Goal: Information Seeking & Learning: Learn about a topic

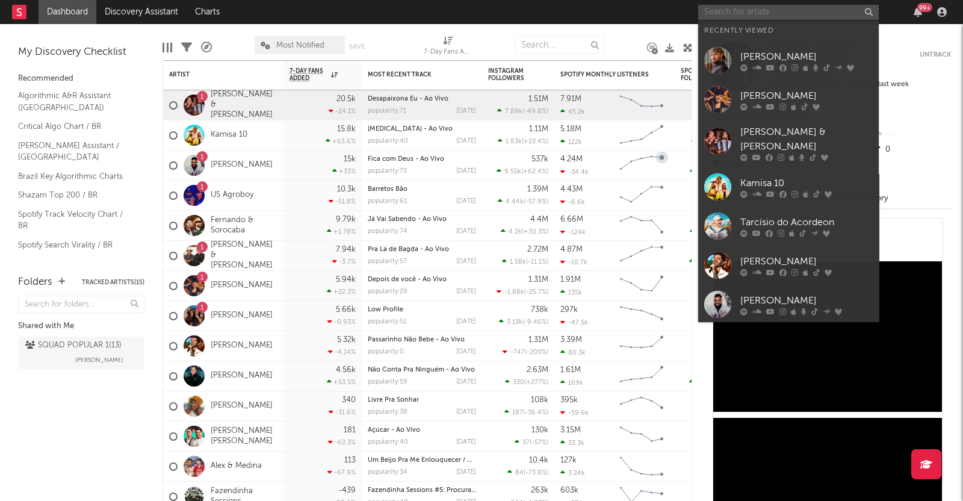
click at [816, 19] on input "text" at bounding box center [788, 12] width 181 height 15
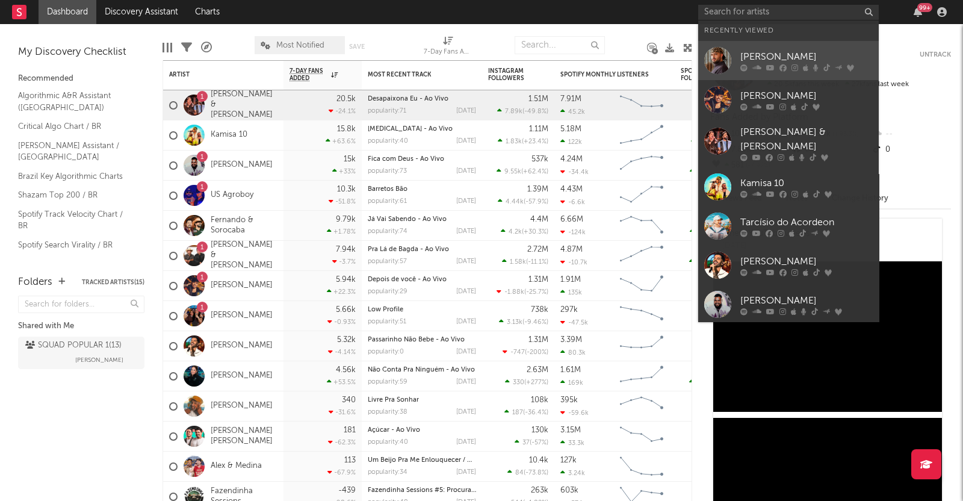
click at [776, 58] on div "[PERSON_NAME]" at bounding box center [806, 56] width 132 height 14
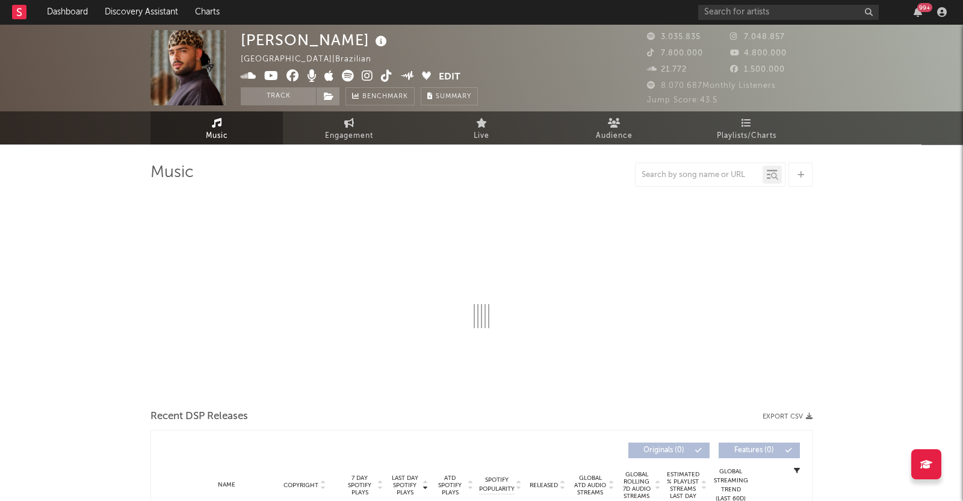
select select "6m"
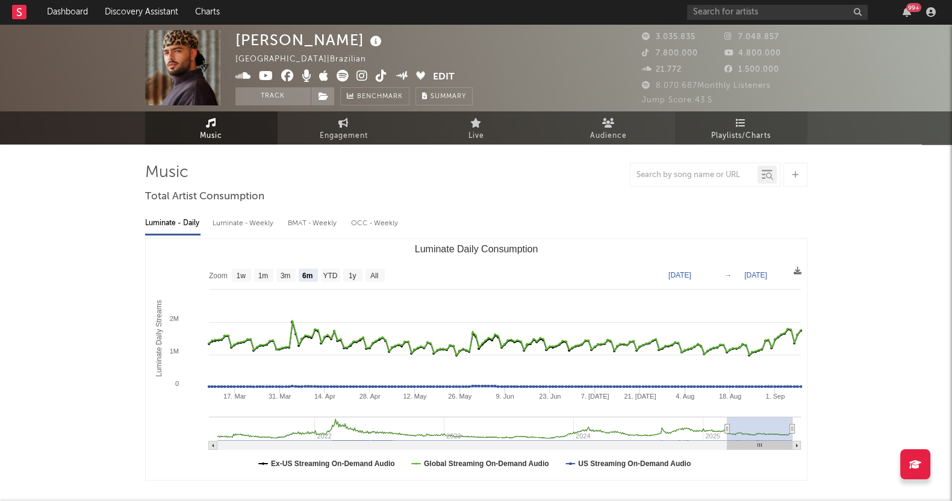
click at [722, 125] on link "Playlists/Charts" at bounding box center [741, 127] width 132 height 33
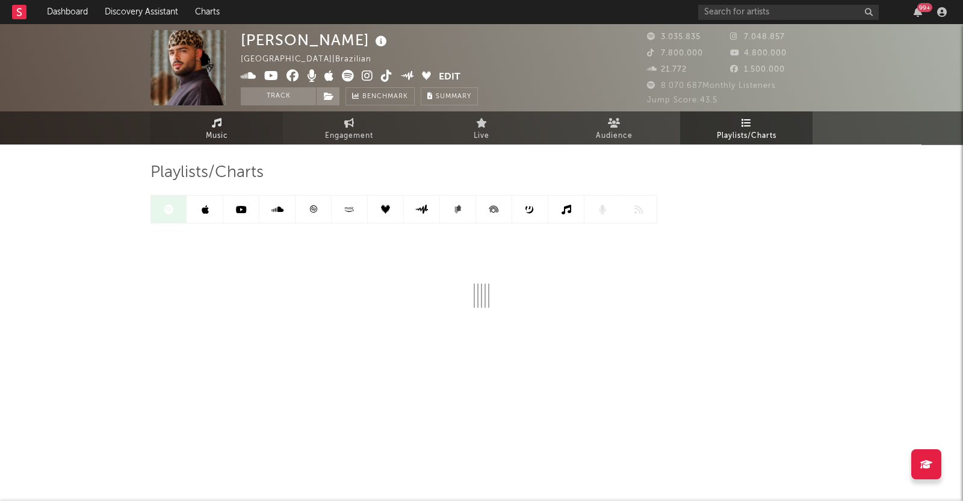
click at [235, 125] on link "Music" at bounding box center [216, 127] width 132 height 33
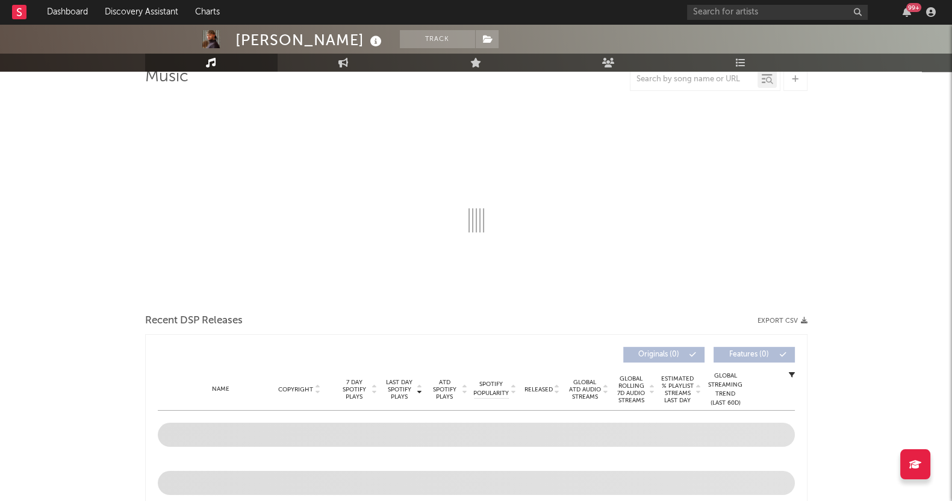
scroll to position [226, 0]
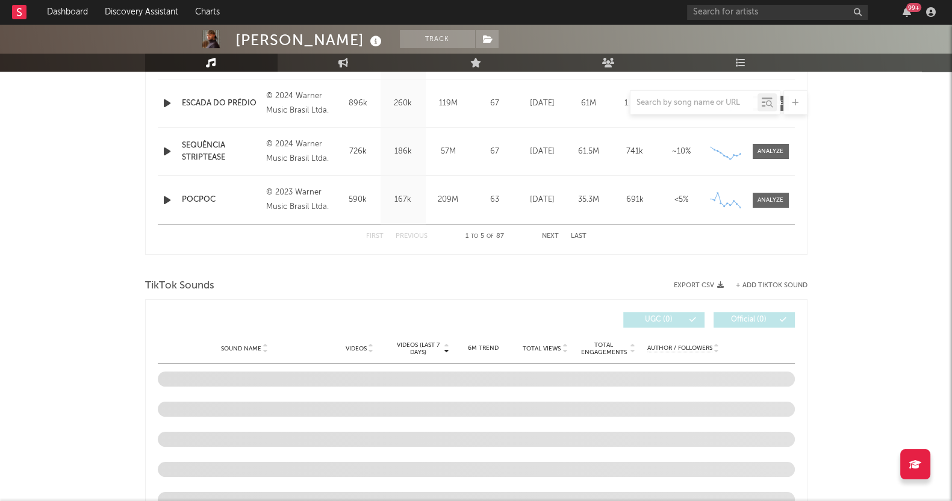
select select "6m"
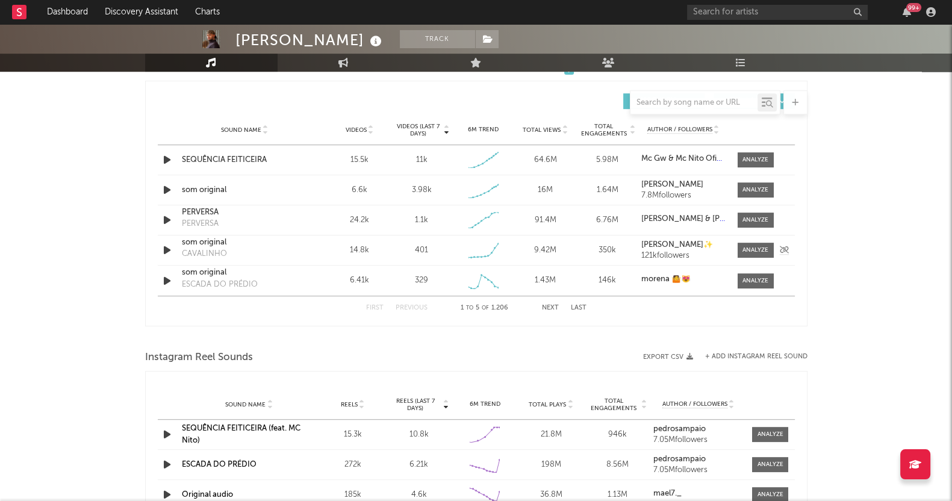
scroll to position [997, 0]
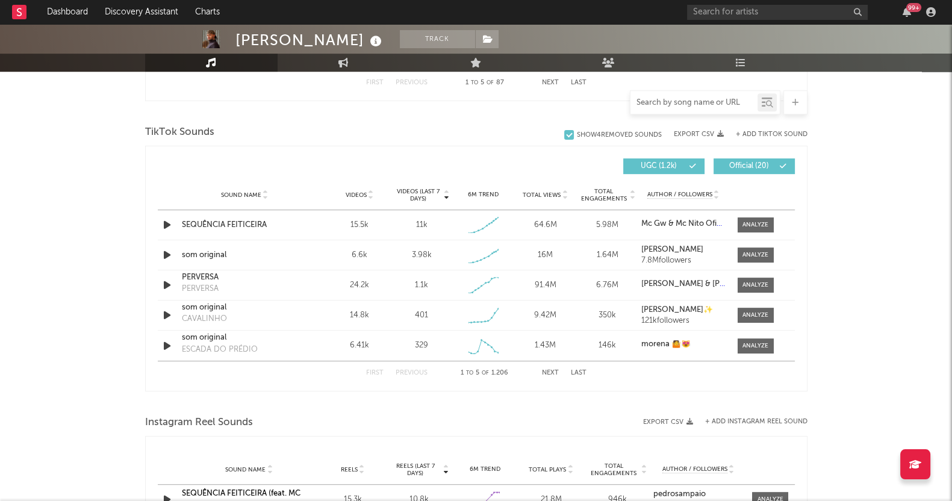
click at [664, 104] on input "text" at bounding box center [693, 103] width 127 height 10
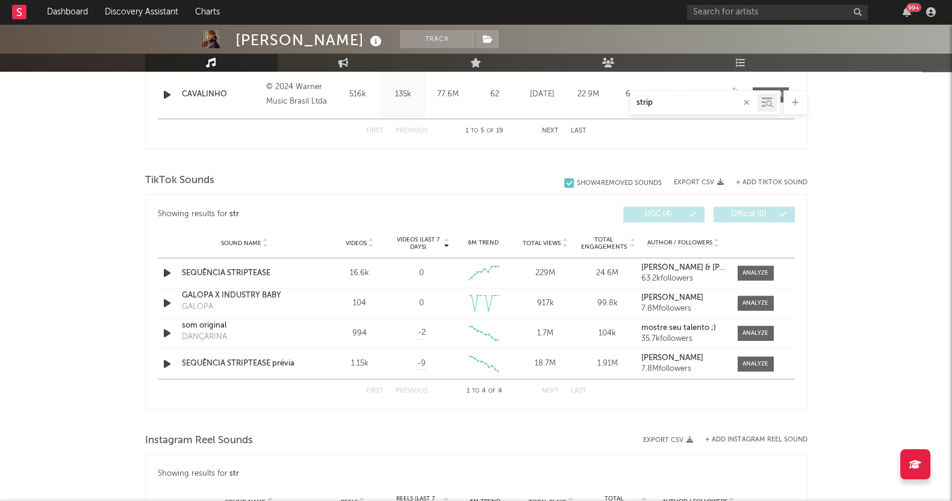
scroll to position [627, 0]
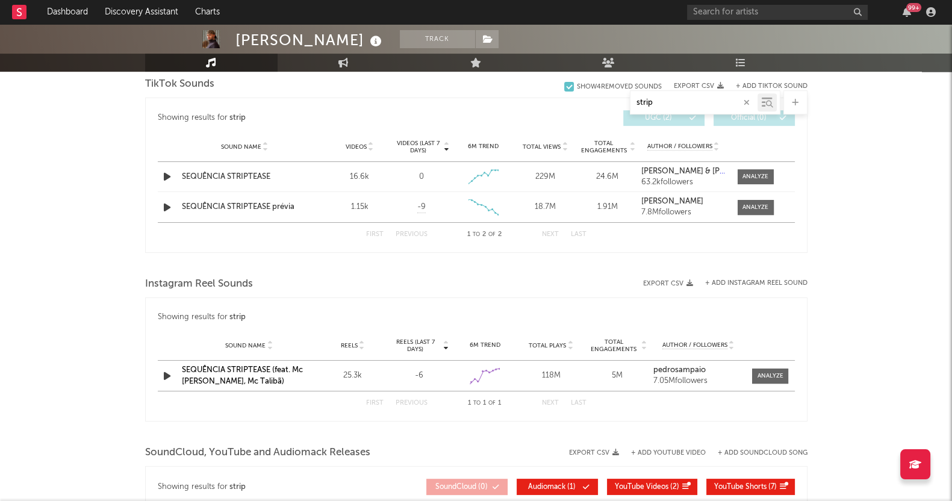
type input "strip"
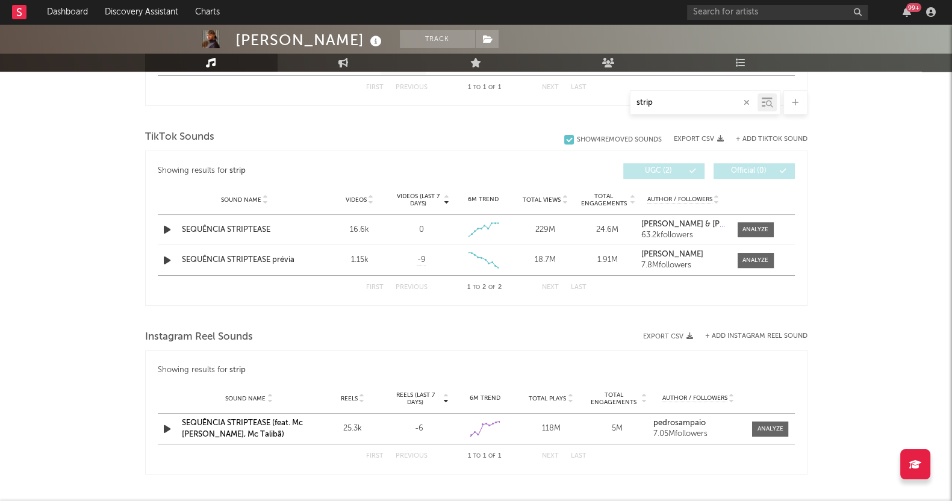
scroll to position [552, 0]
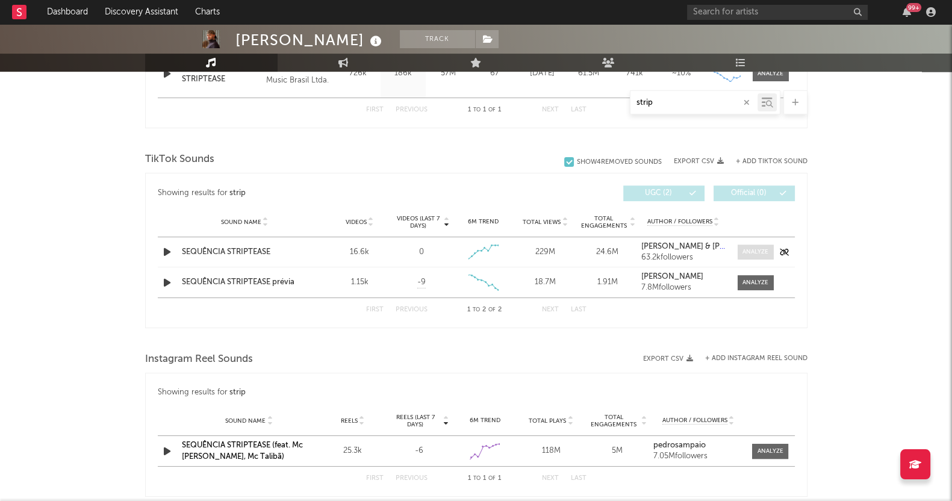
click at [755, 249] on div at bounding box center [755, 251] width 26 height 9
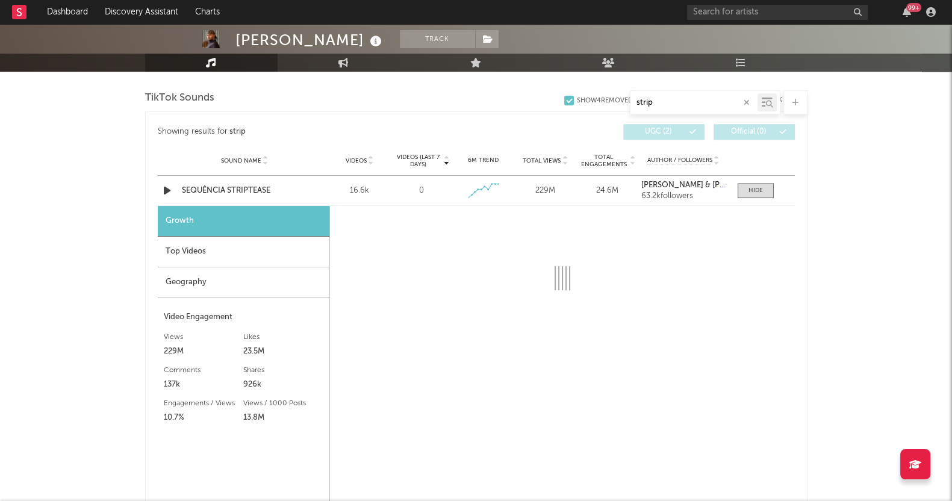
scroll to position [627, 0]
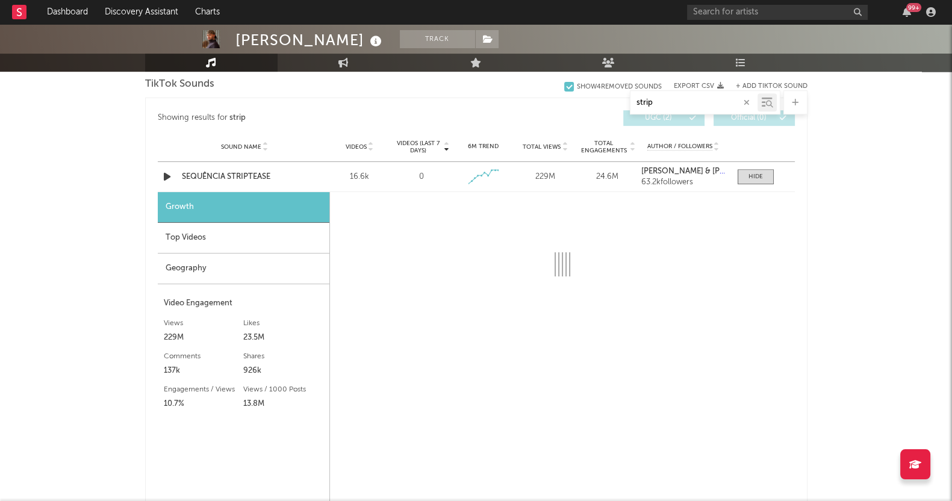
click at [206, 237] on div "Top Videos" at bounding box center [244, 238] width 172 height 31
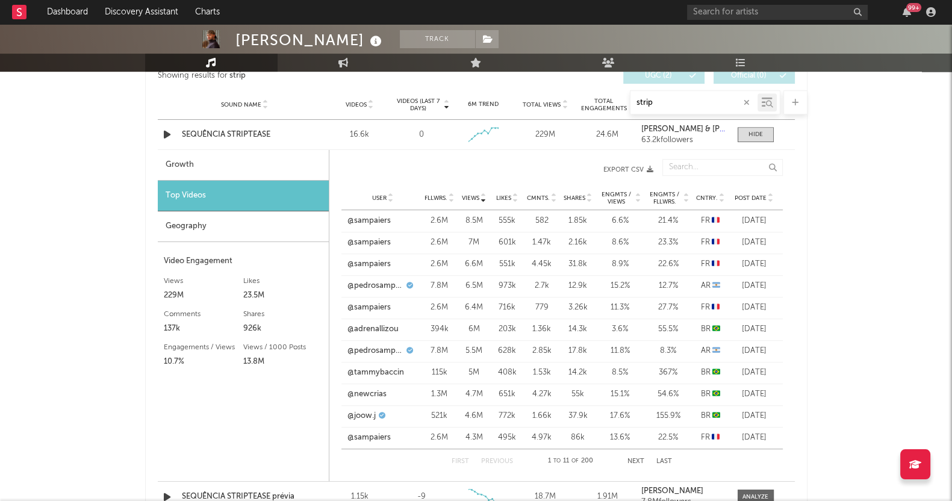
scroll to position [702, 0]
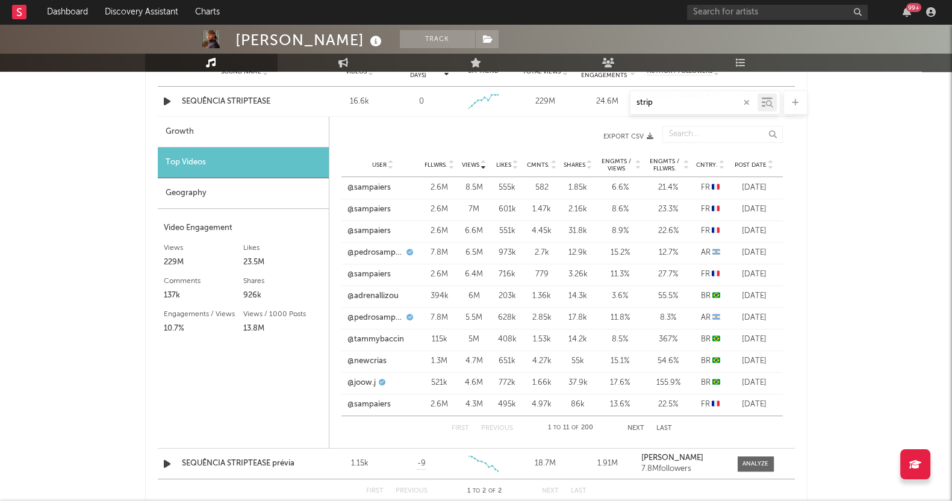
click at [170, 405] on div "Video Engagement Views 229M Likes 23.5M Likes 23.5M Comments 137k Shares 926k E…" at bounding box center [243, 328] width 159 height 215
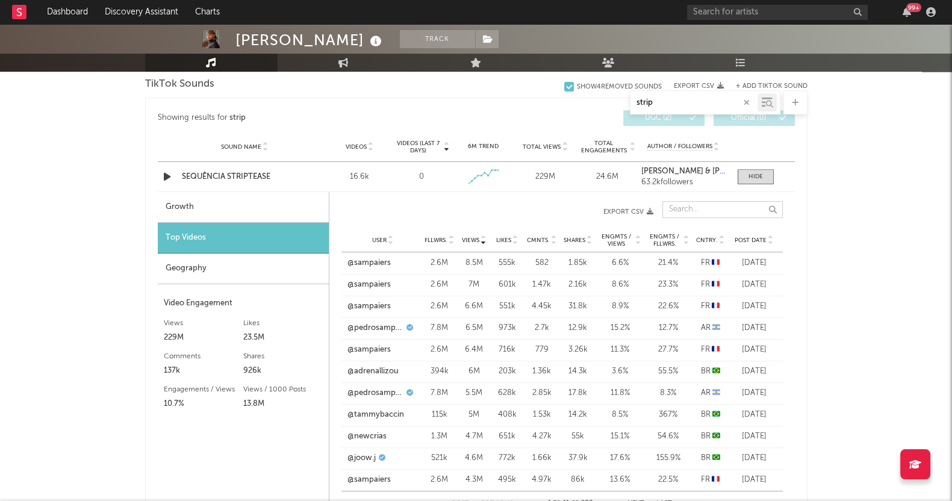
click at [690, 209] on input "text" at bounding box center [722, 209] width 120 height 17
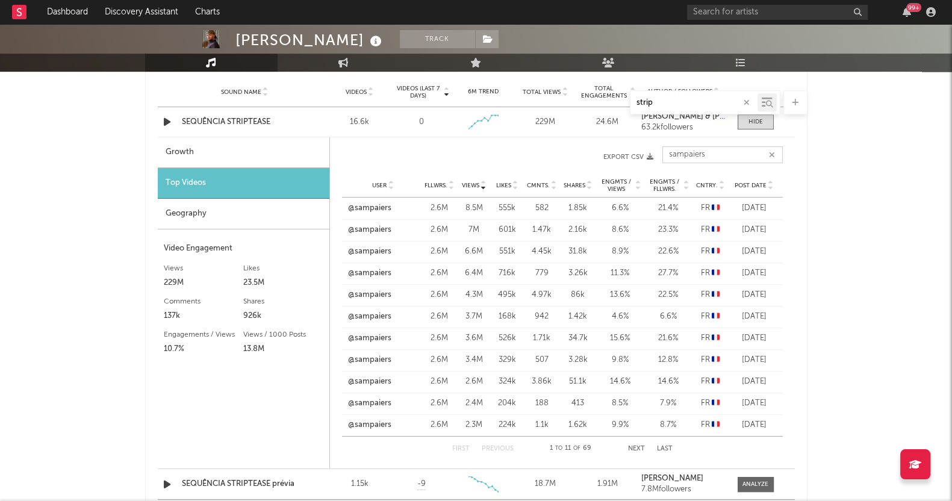
scroll to position [702, 0]
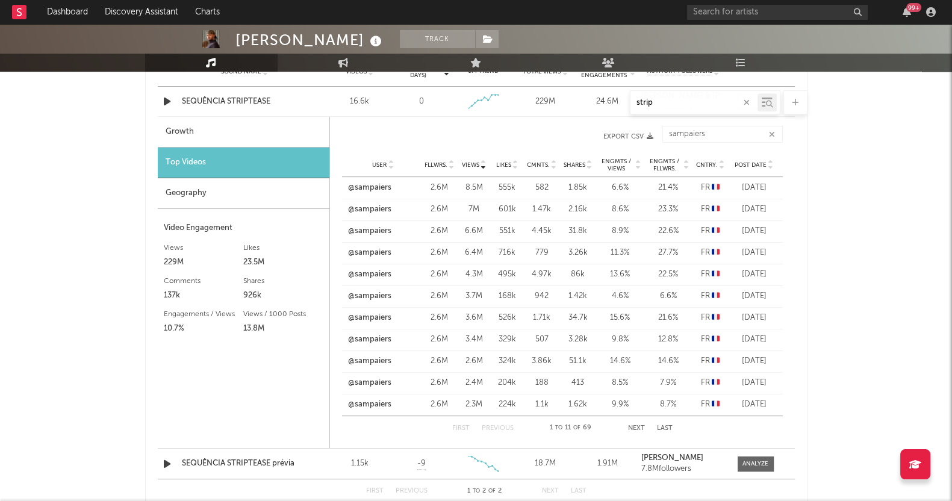
click at [49, 320] on div "PEDRO SAMPAIO Track Brazil | Brazilian Edit Track Benchmark Summary 3.035.835 7…" at bounding box center [476, 202] width 952 height 1761
click at [843, 240] on div "PEDRO SAMPAIO Track Brazil | Brazilian Edit Track Benchmark Summary 3.035.835 7…" at bounding box center [476, 202] width 952 height 1761
click at [715, 126] on input "sampaiers" at bounding box center [722, 134] width 120 height 17
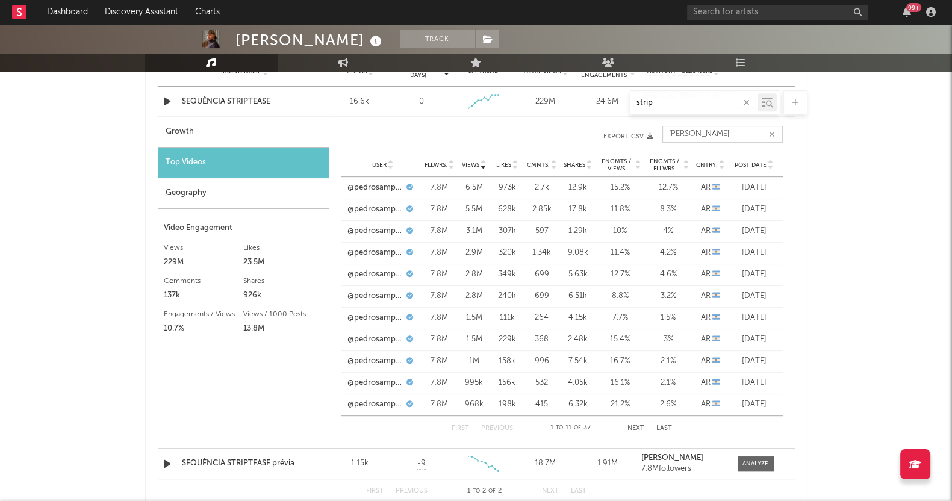
drag, startPoint x: 701, startPoint y: 134, endPoint x: 385, endPoint y: 124, distance: 316.1
click at [385, 124] on div "pedro Views User Fllwrs. Views Likes Cmnts. Shares Engmts / Views Engmts / Fllw…" at bounding box center [561, 136] width 441 height 33
click at [638, 431] on div "First Previous 1 to 11 of 107 Next Last" at bounding box center [561, 428] width 220 height 24
click at [636, 425] on button "Next" at bounding box center [635, 428] width 17 height 7
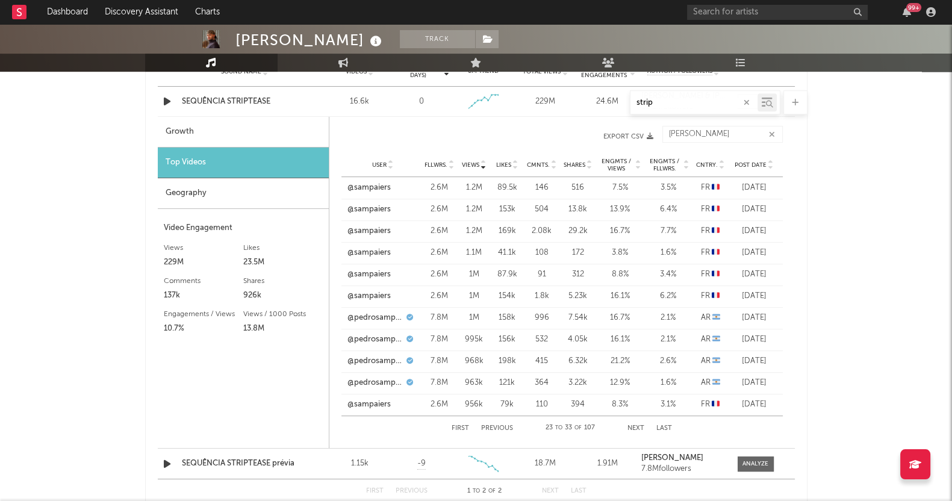
click at [636, 425] on button "Next" at bounding box center [635, 428] width 17 height 7
click at [696, 137] on input "sam" at bounding box center [722, 134] width 120 height 17
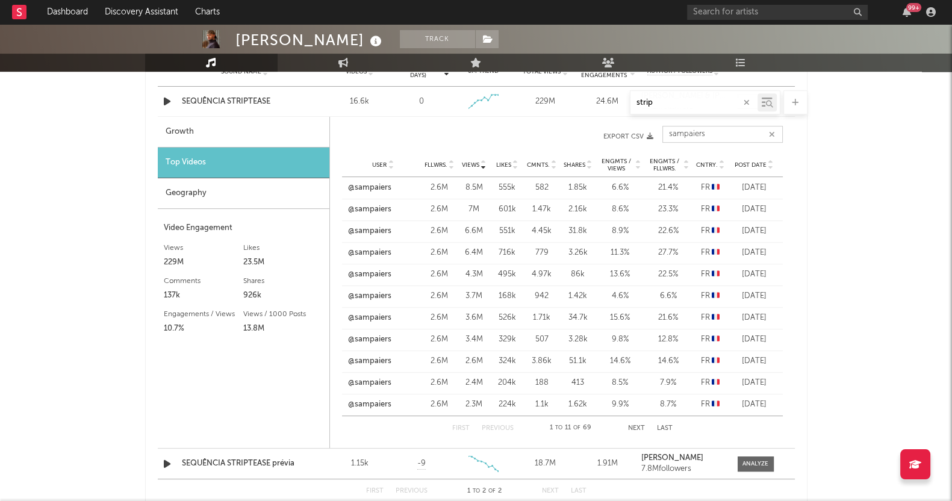
click at [640, 425] on button "Next" at bounding box center [636, 428] width 17 height 7
click at [636, 426] on button "Next" at bounding box center [636, 428] width 17 height 7
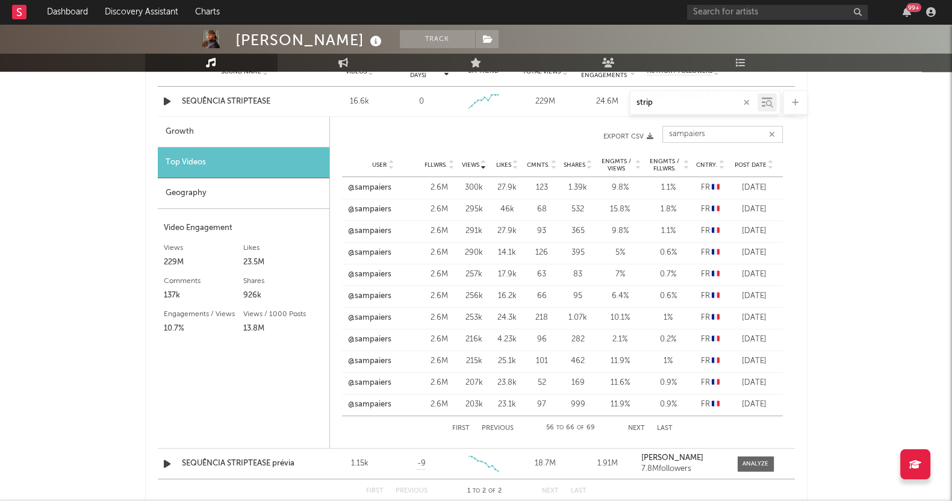
click at [636, 426] on button "Next" at bounding box center [636, 428] width 17 height 7
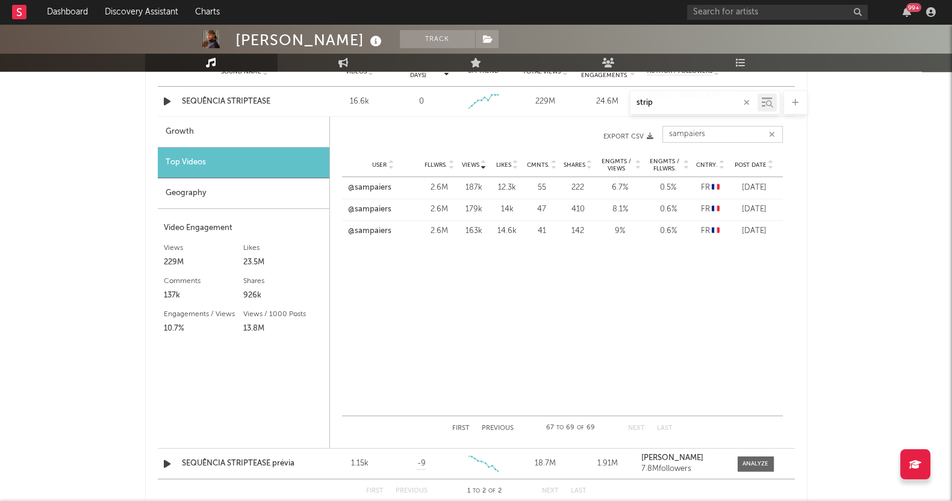
click at [636, 426] on button "Next" at bounding box center [636, 428] width 17 height 7
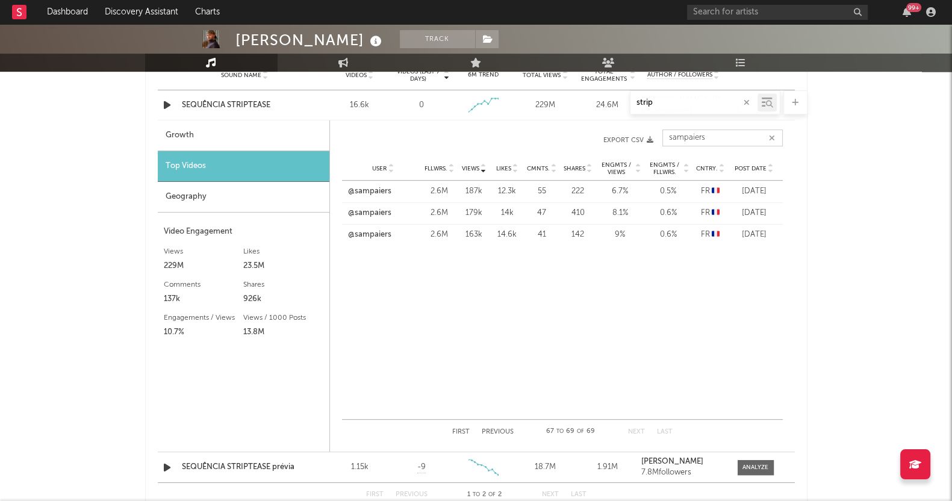
scroll to position [778, 0]
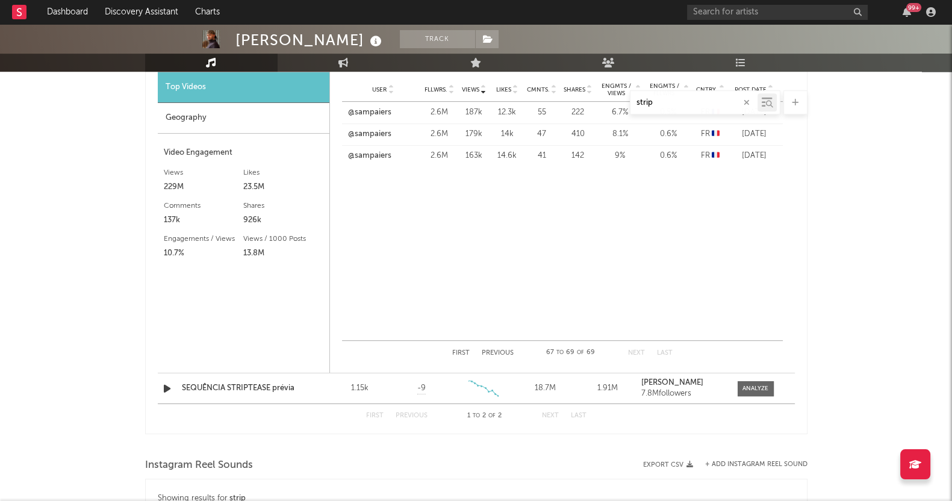
click at [460, 351] on button "First" at bounding box center [460, 353] width 17 height 7
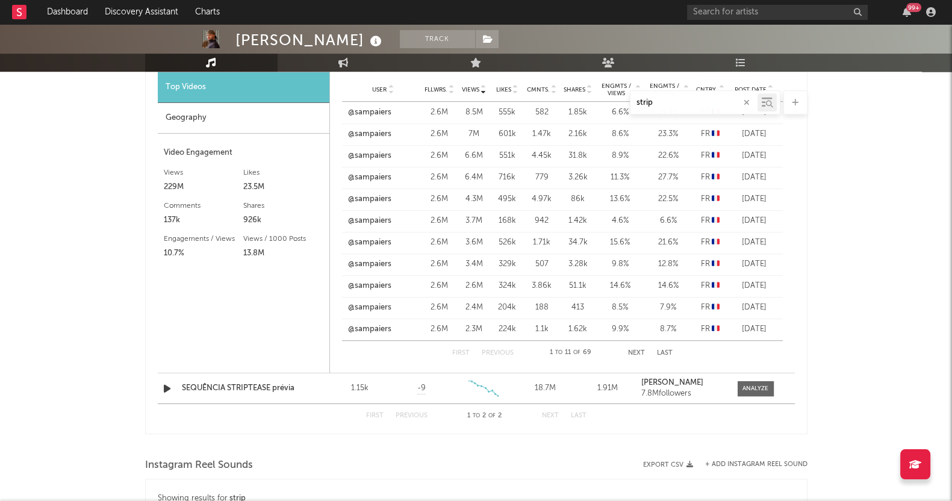
scroll to position [627, 0]
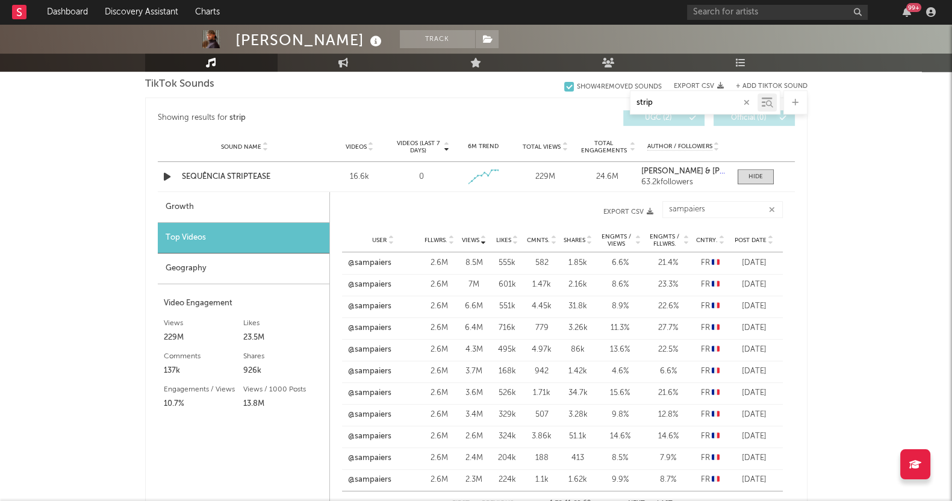
click at [755, 235] on div "Post Date" at bounding box center [753, 239] width 45 height 9
click at [754, 235] on div "Post Date" at bounding box center [753, 239] width 45 height 9
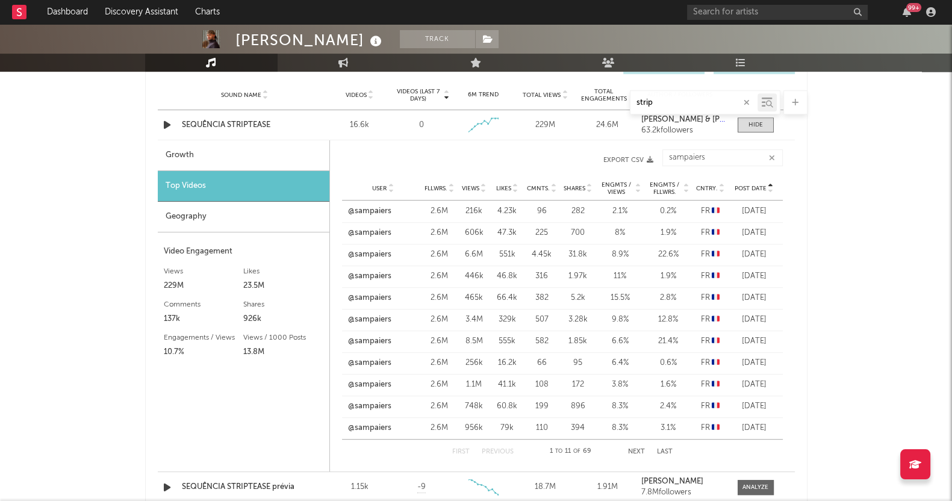
scroll to position [702, 0]
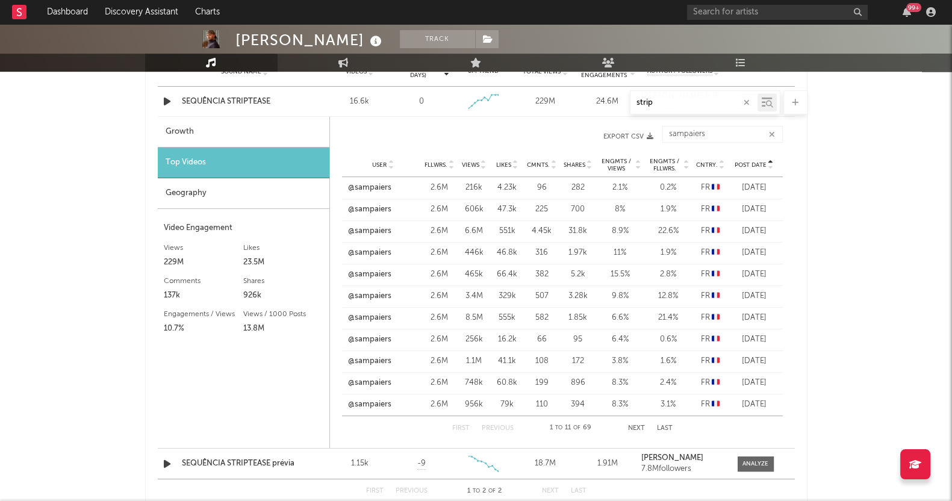
click at [638, 429] on button "Next" at bounding box center [636, 428] width 17 height 7
click at [915, 228] on div "PEDRO SAMPAIO Track Brazil | Brazilian Edit Track Benchmark Summary 3.035.835 7…" at bounding box center [476, 202] width 952 height 1761
drag, startPoint x: 734, startPoint y: 133, endPoint x: 566, endPoint y: 125, distance: 168.1
click at [566, 125] on div "sampaiers Post Date User Fllwrs. Views Likes Cmnts. Shares Engmts / Views Engmt…" at bounding box center [562, 136] width 441 height 33
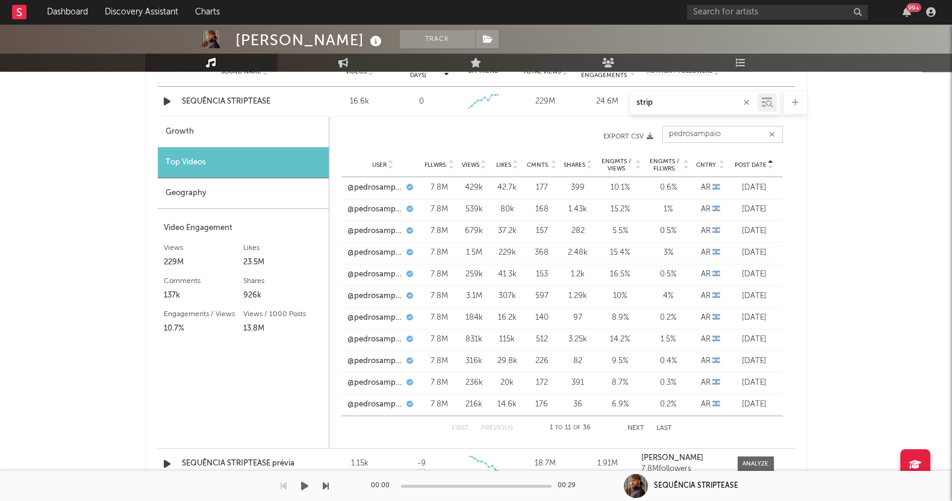
type input "pedrosampaio"
click at [632, 427] on button "Next" at bounding box center [635, 428] width 17 height 7
click at [457, 426] on button "First" at bounding box center [459, 428] width 17 height 7
click at [457, 425] on button "First" at bounding box center [459, 428] width 17 height 7
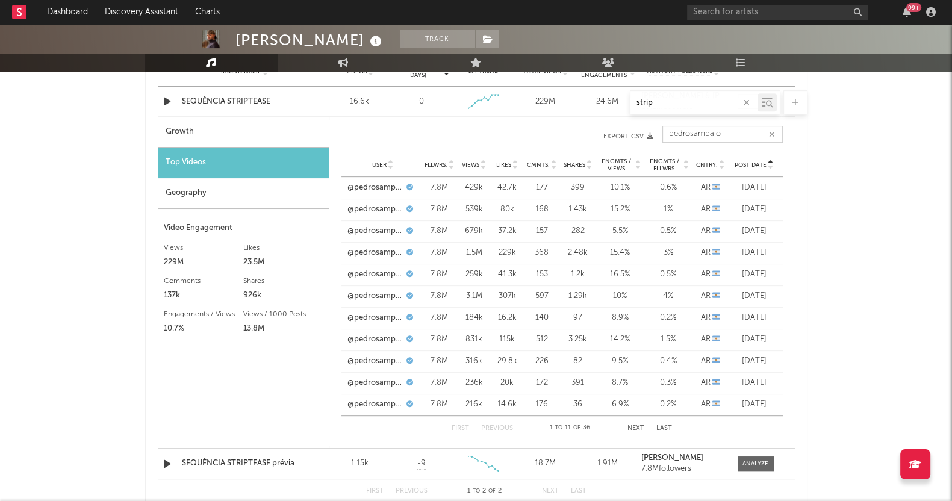
click at [457, 425] on button "First" at bounding box center [459, 428] width 17 height 7
click at [914, 200] on div "PEDRO SAMPAIO Track Brazil | Brazilian Edit Track Benchmark Summary 3.035.835 7…" at bounding box center [476, 202] width 952 height 1761
click at [46, 292] on div "PEDRO SAMPAIO Track Brazil | Brazilian Edit Track Benchmark Summary 3.035.835 7…" at bounding box center [476, 202] width 952 height 1761
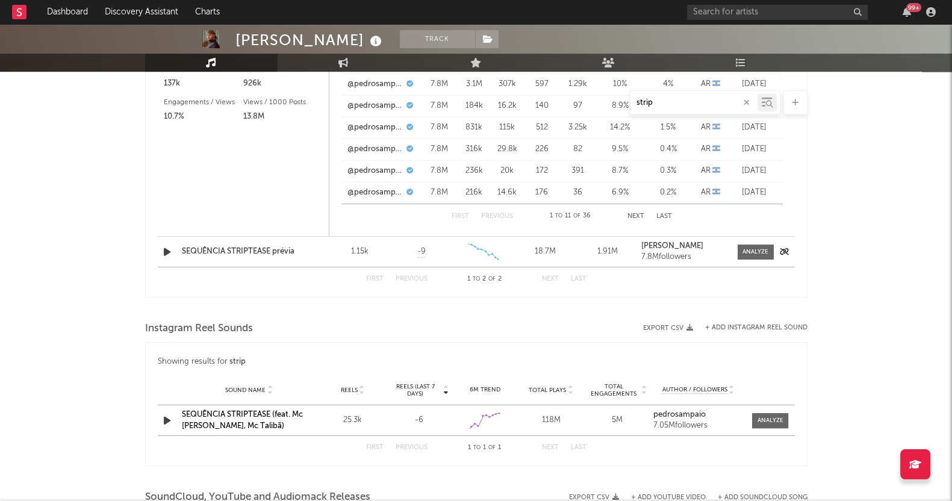
scroll to position [928, 0]
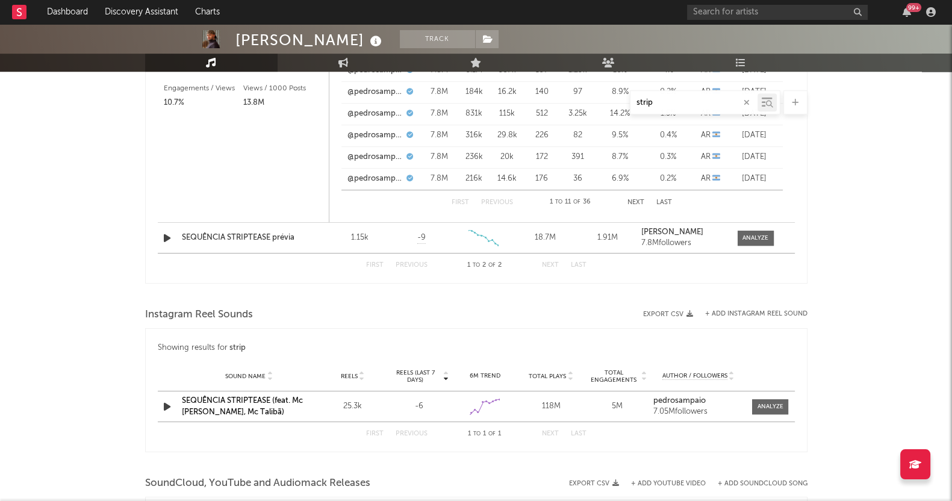
click at [754, 238] on div at bounding box center [755, 238] width 26 height 9
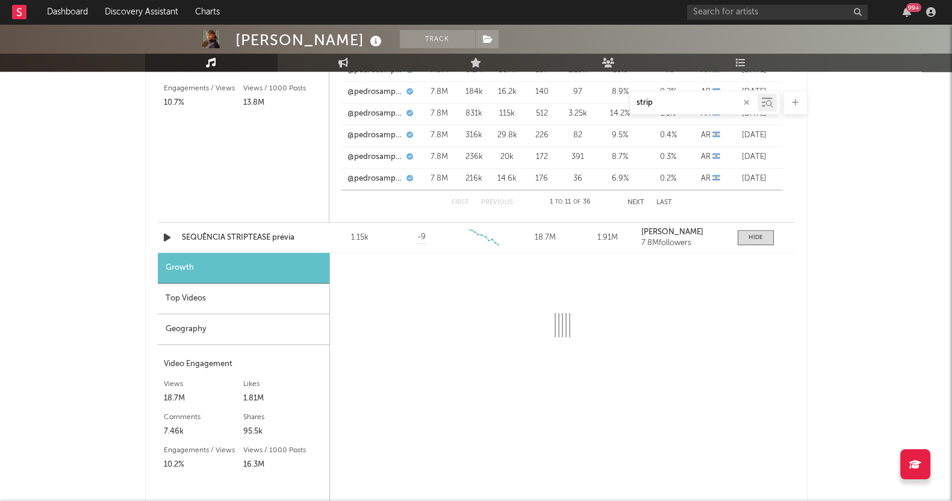
click at [223, 293] on div "Top Videos" at bounding box center [244, 298] width 172 height 31
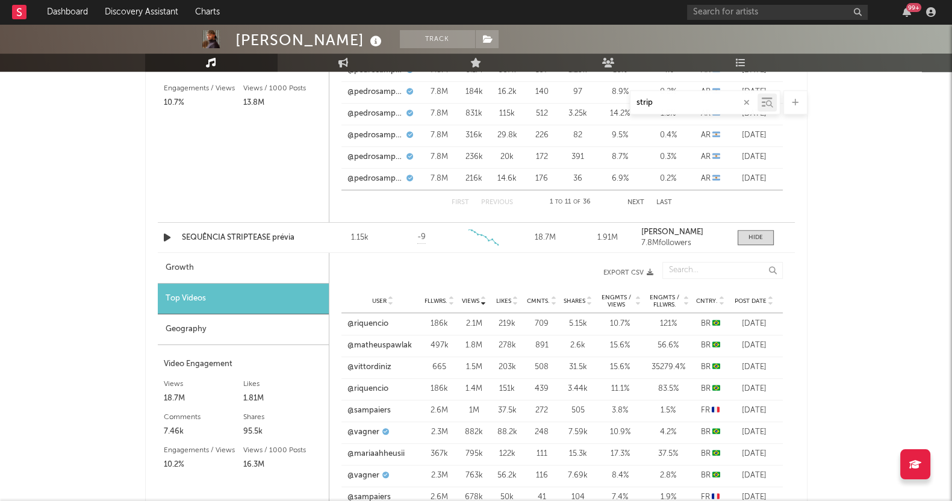
scroll to position [1003, 0]
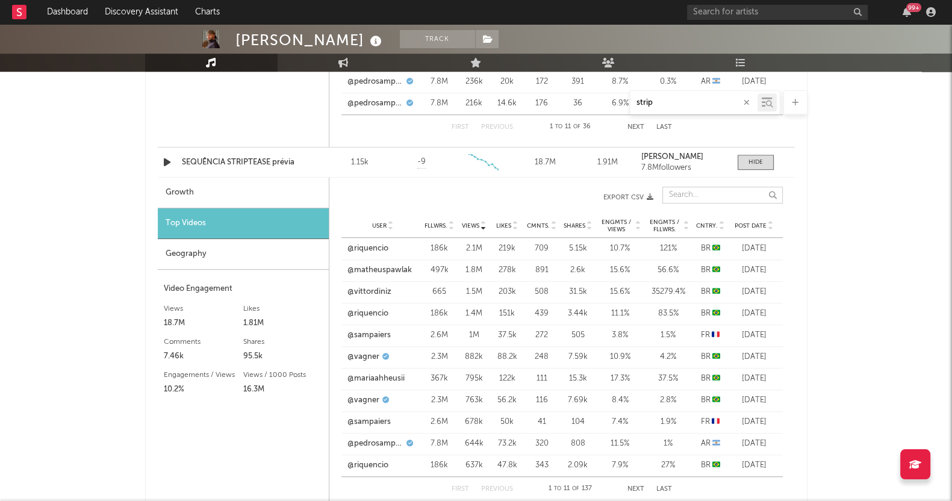
click at [686, 191] on input "text" at bounding box center [722, 195] width 120 height 17
click at [764, 226] on span "Post Date" at bounding box center [750, 225] width 32 height 7
click at [758, 226] on span "Post Date" at bounding box center [750, 225] width 32 height 7
click at [714, 191] on input "sampa" at bounding box center [722, 195] width 120 height 17
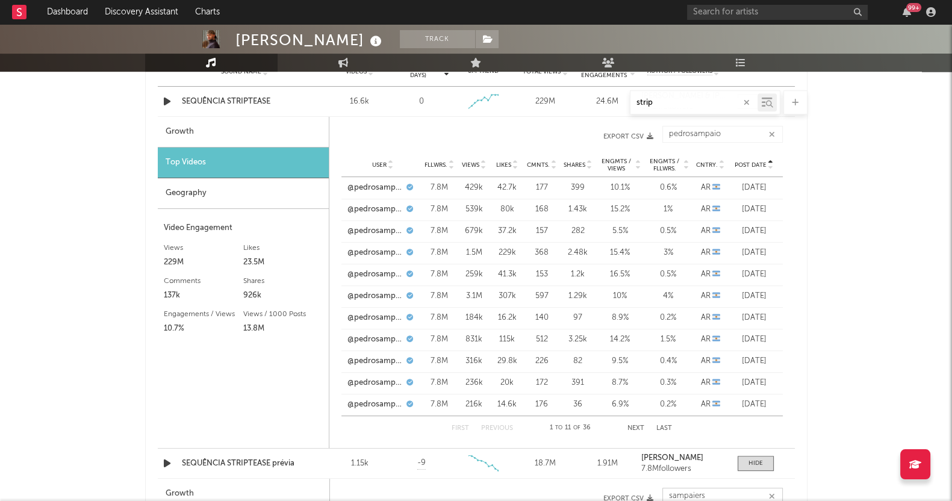
scroll to position [627, 0]
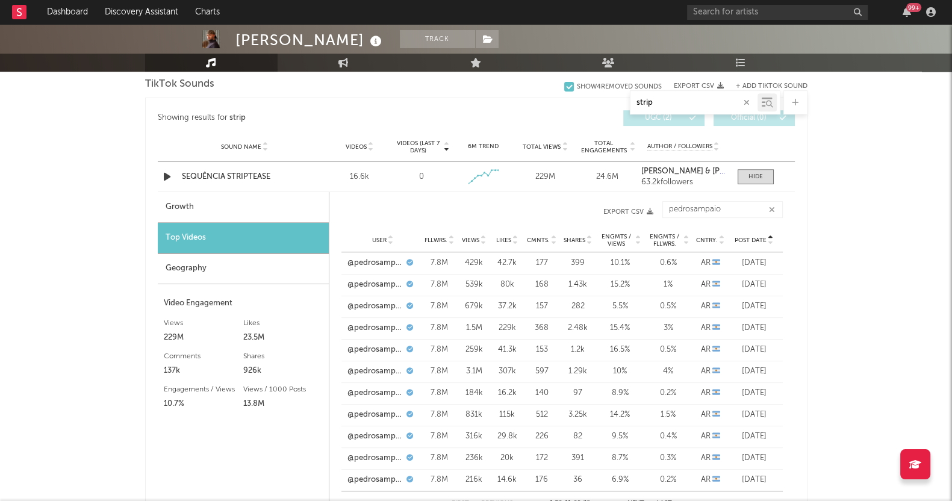
type input "sampaiers"
drag, startPoint x: 725, startPoint y: 208, endPoint x: 454, endPoint y: 182, distance: 272.0
type input "sampaiers"
click at [749, 239] on span "Post Date" at bounding box center [750, 240] width 32 height 7
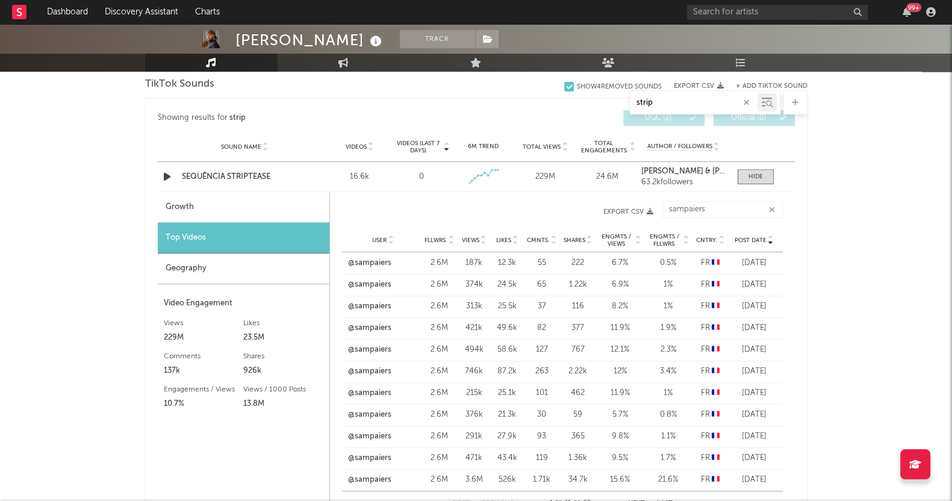
click at [749, 239] on span "Post Date" at bounding box center [750, 240] width 32 height 7
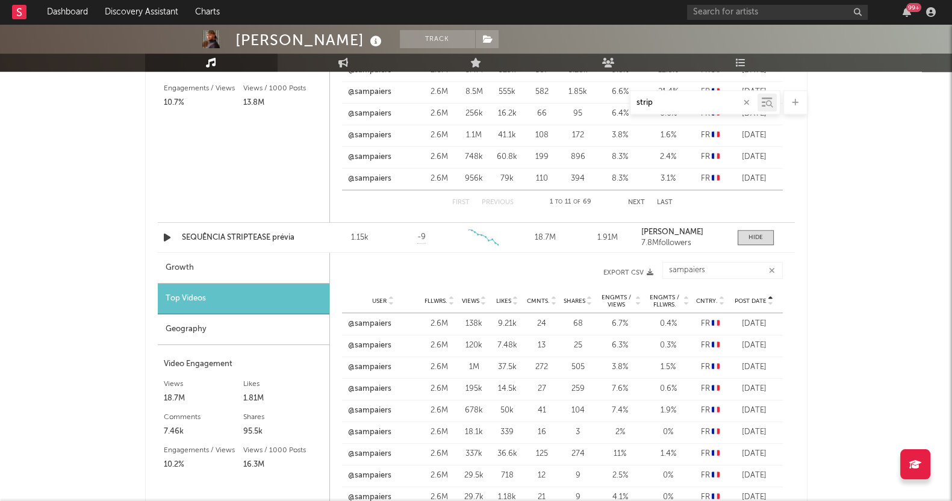
scroll to position [1003, 0]
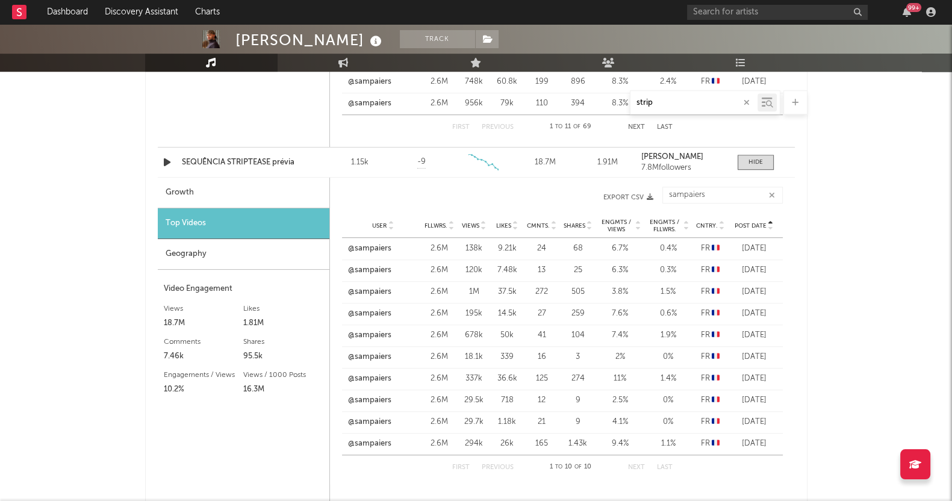
click at [90, 303] on div "PEDRO SAMPAIO Track Brazil | Brazilian Edit Track Benchmark Summary 3.035.835 7…" at bounding box center [476, 67] width 952 height 2093
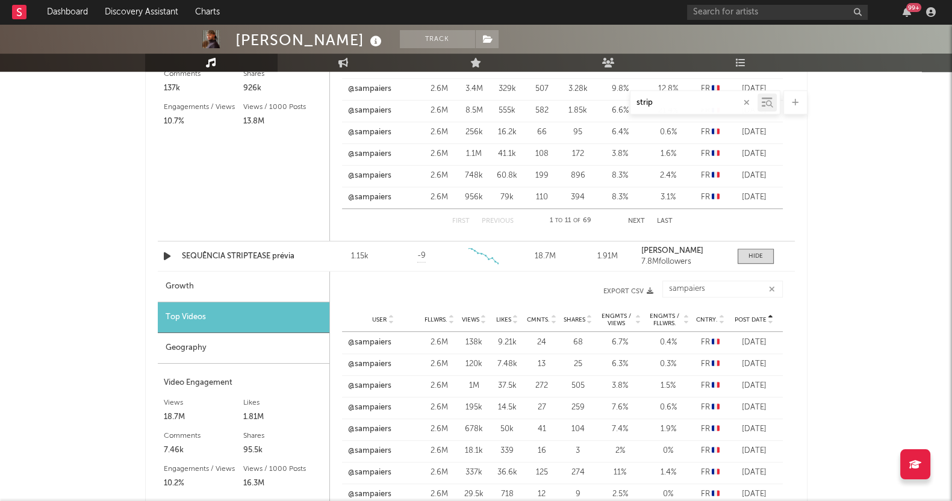
scroll to position [778, 0]
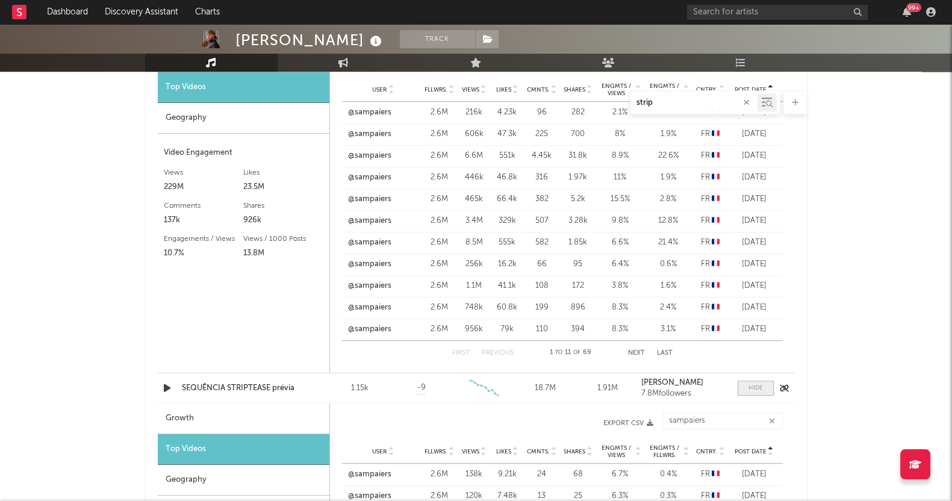
click at [758, 386] on div at bounding box center [755, 387] width 14 height 9
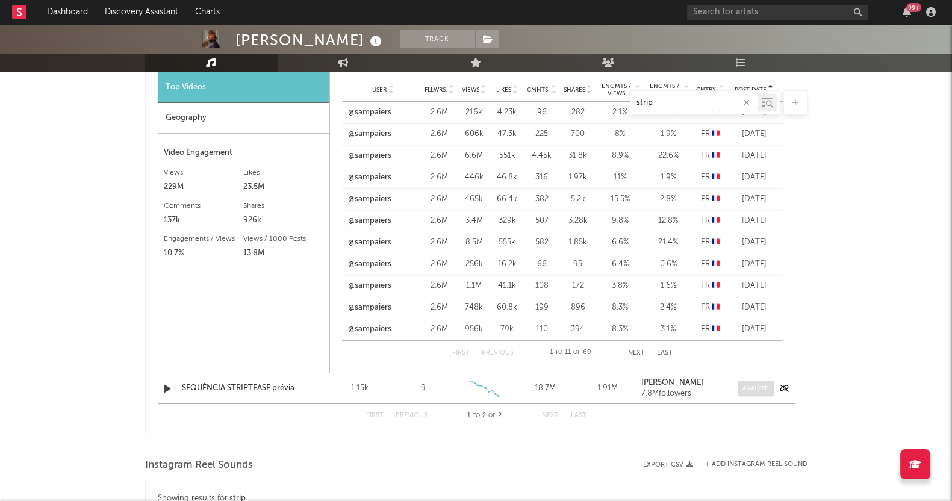
click at [758, 386] on div at bounding box center [755, 388] width 26 height 9
select select "6m"
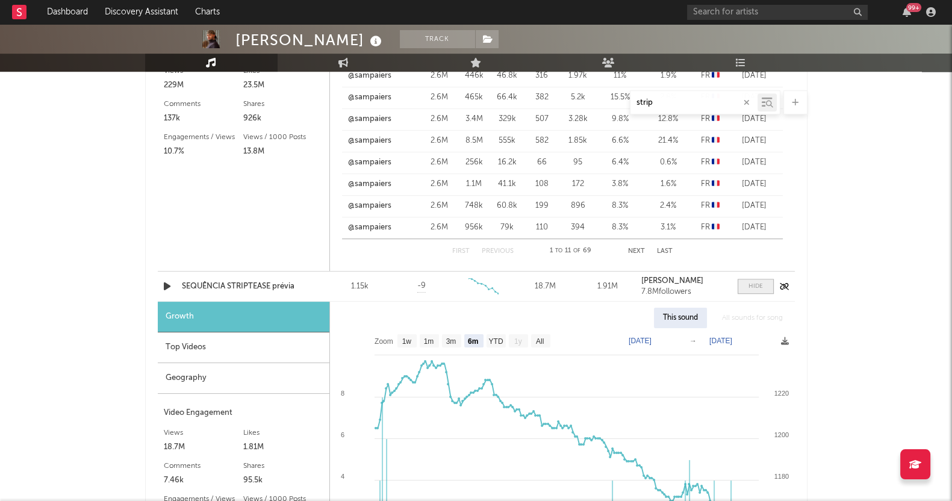
scroll to position [1003, 0]
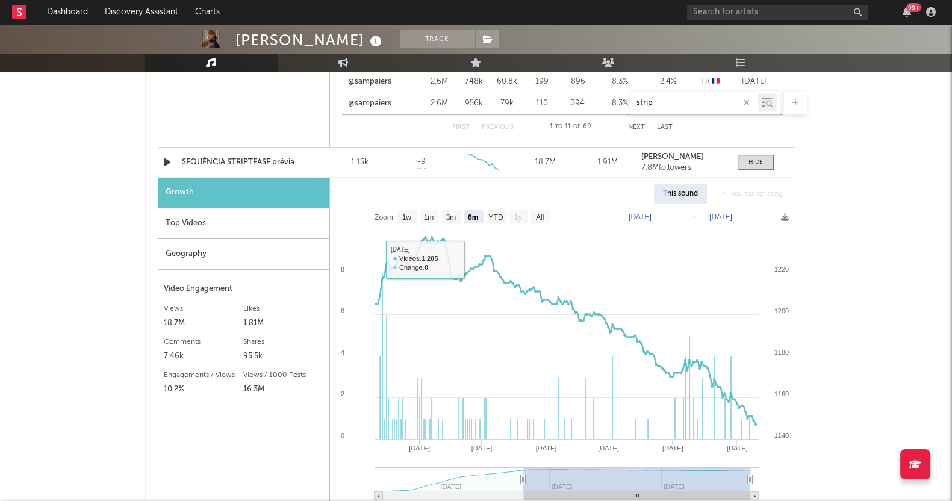
click at [196, 221] on div "Top Videos" at bounding box center [244, 223] width 172 height 31
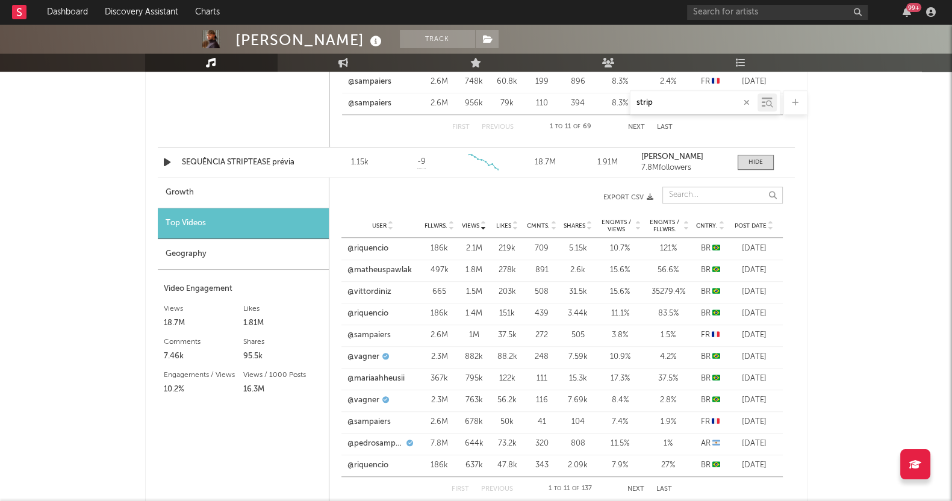
click at [700, 188] on input "text" at bounding box center [722, 195] width 120 height 17
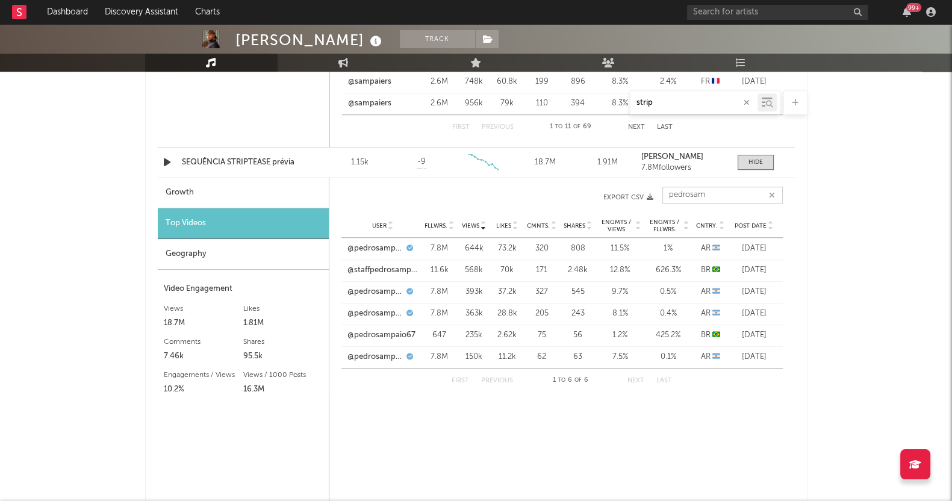
type input "pedrosam"
click at [748, 225] on span "Post Date" at bounding box center [750, 225] width 32 height 7
click at [748, 224] on span "Post Date" at bounding box center [750, 225] width 32 height 7
click at [31, 321] on div "PEDRO SAMPAIO Track Brazil | Brazilian Edit Track Benchmark Summary 3.035.835 7…" at bounding box center [476, 67] width 952 height 2093
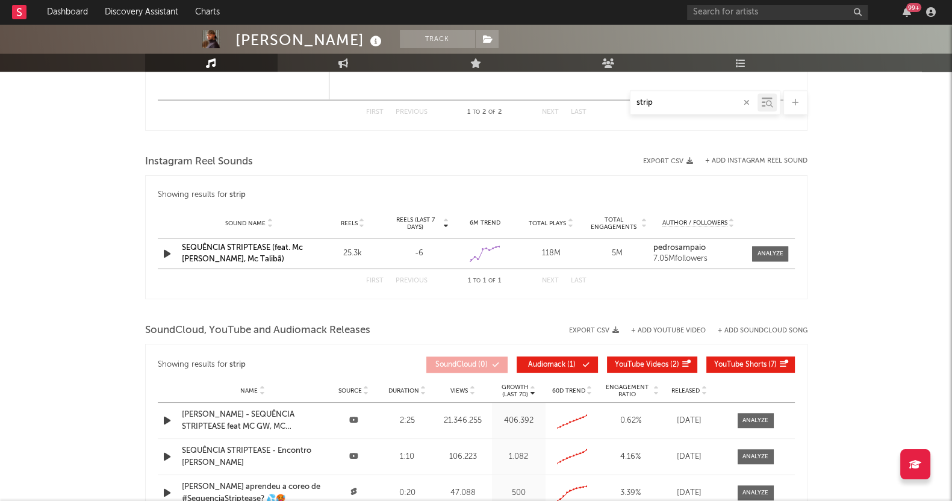
scroll to position [1379, 0]
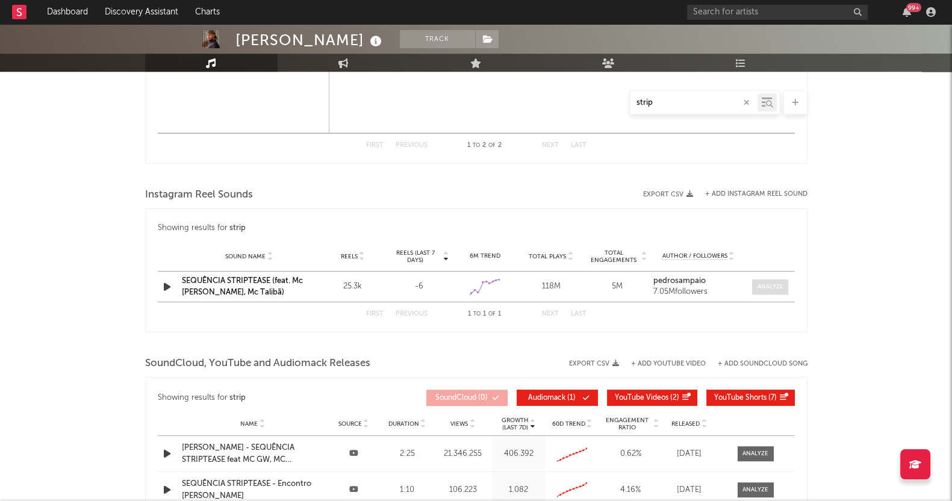
click at [782, 287] on div at bounding box center [770, 286] width 26 height 9
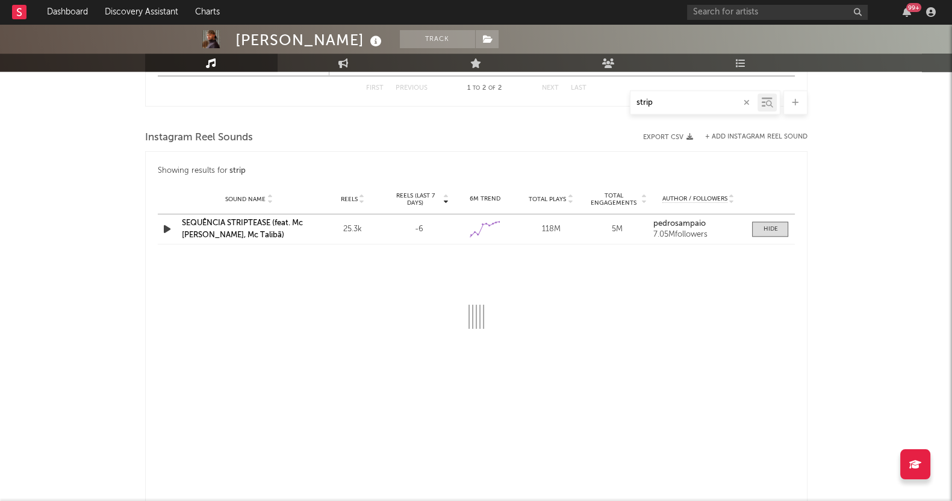
scroll to position [1530, 0]
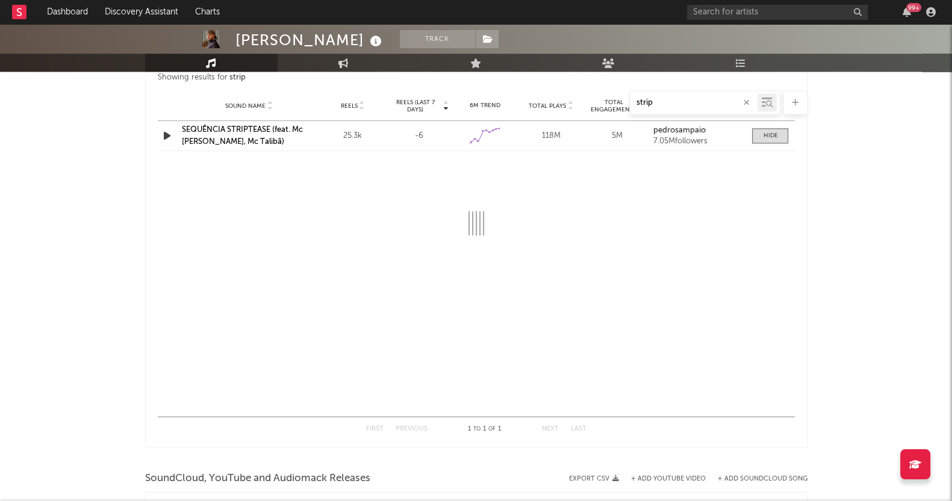
select select "6m"
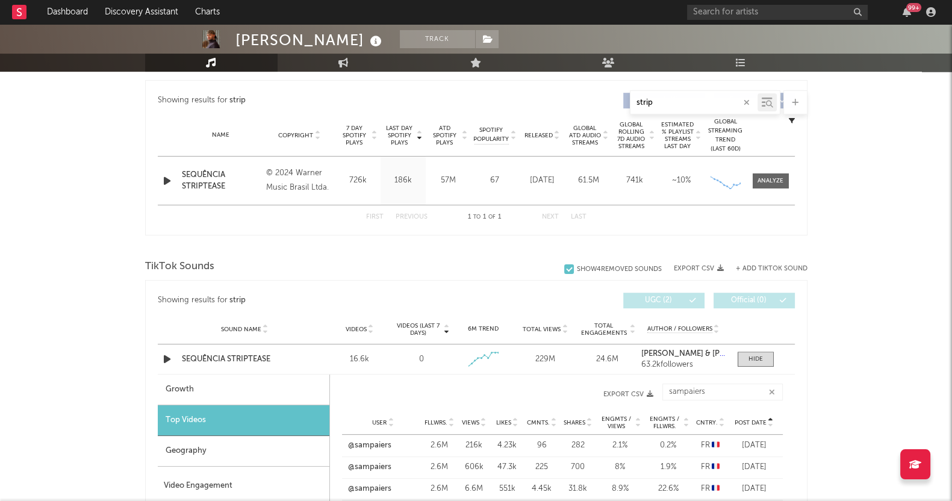
scroll to position [526, 0]
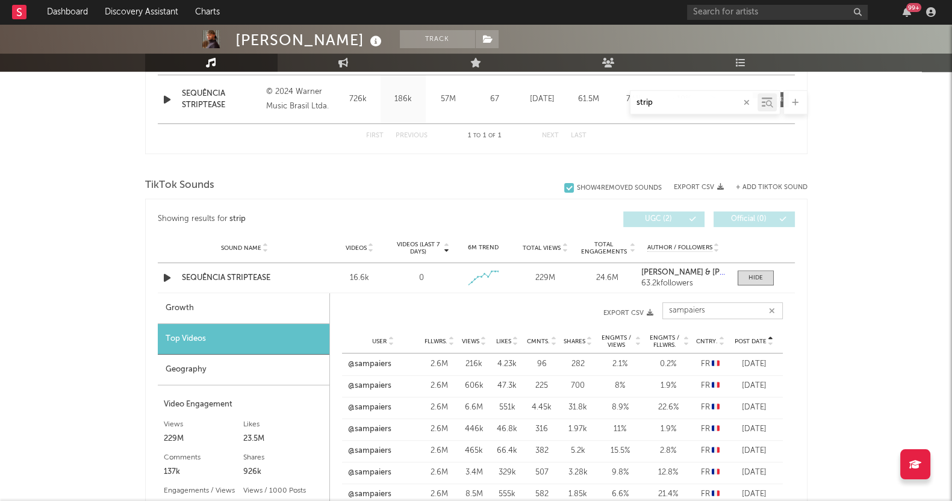
click at [743, 308] on input "sampaiers" at bounding box center [722, 310] width 120 height 17
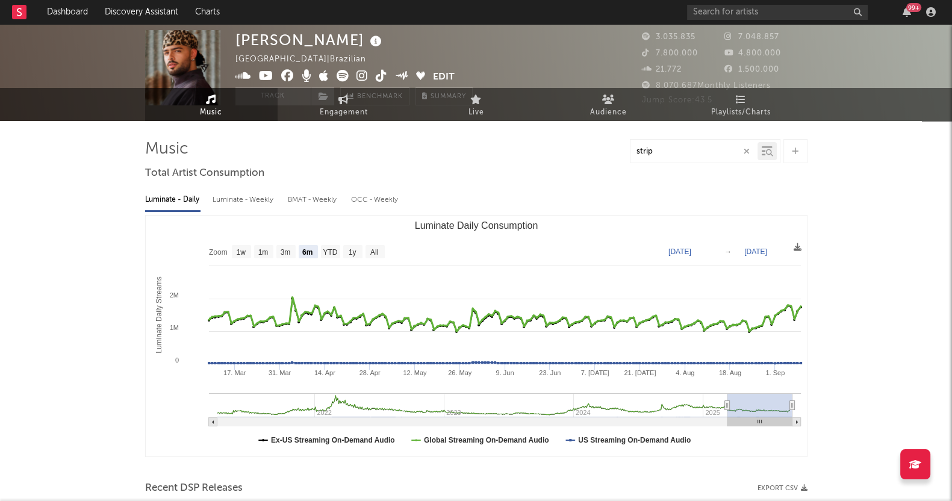
scroll to position [0, 0]
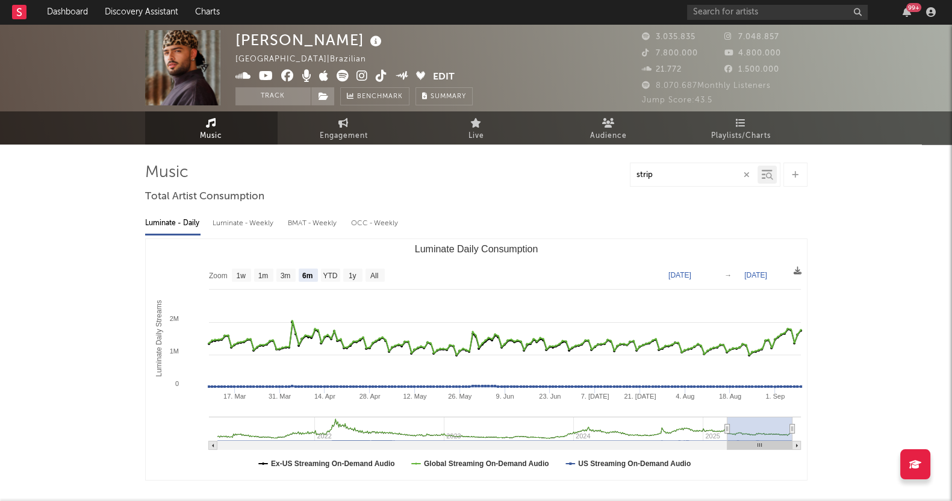
drag, startPoint x: 666, startPoint y: 174, endPoint x: 470, endPoint y: 175, distance: 196.2
click at [470, 175] on div "strip" at bounding box center [476, 175] width 662 height 24
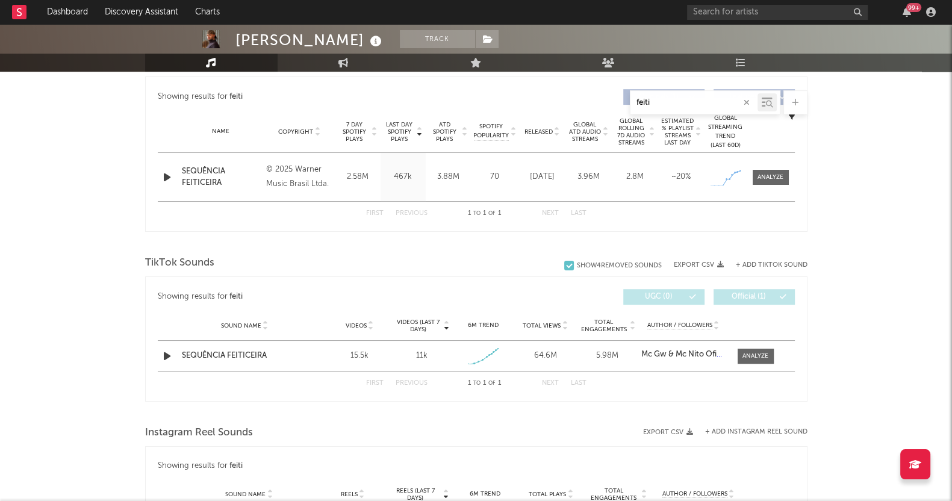
scroll to position [526, 0]
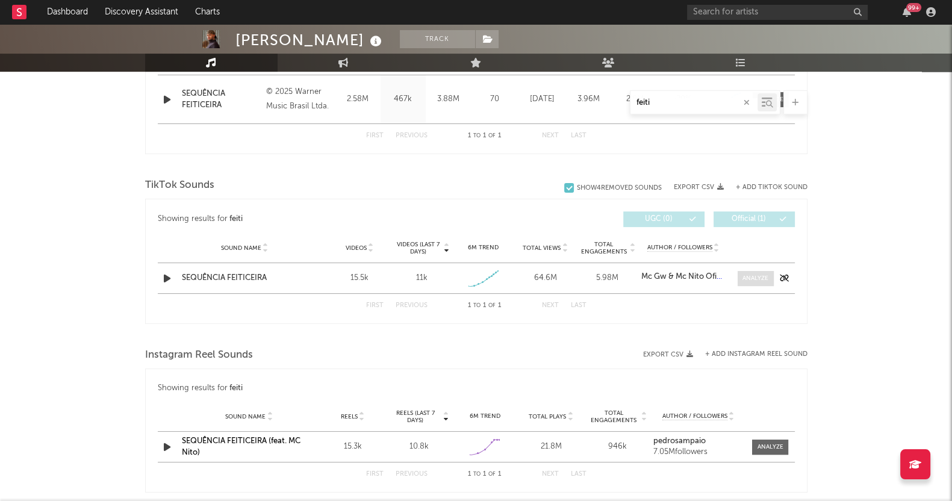
type input "feiti"
click at [754, 282] on span at bounding box center [755, 278] width 36 height 15
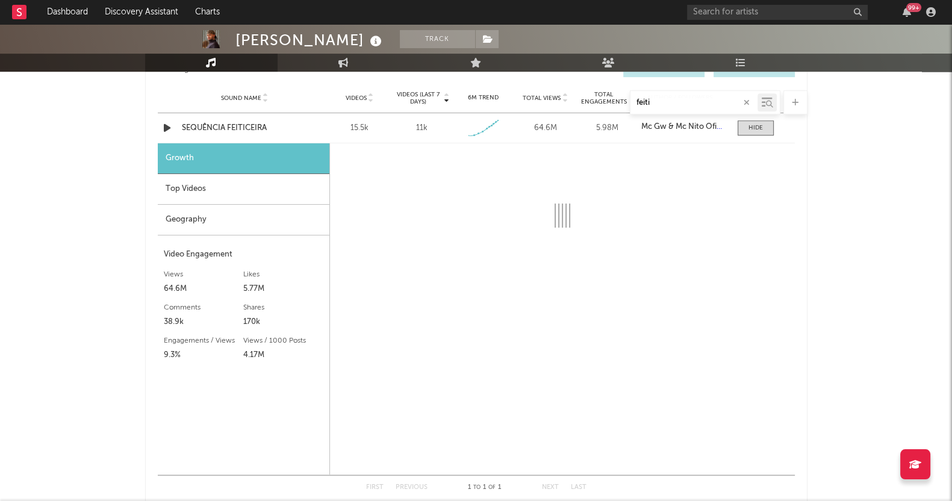
scroll to position [677, 0]
select select "1w"
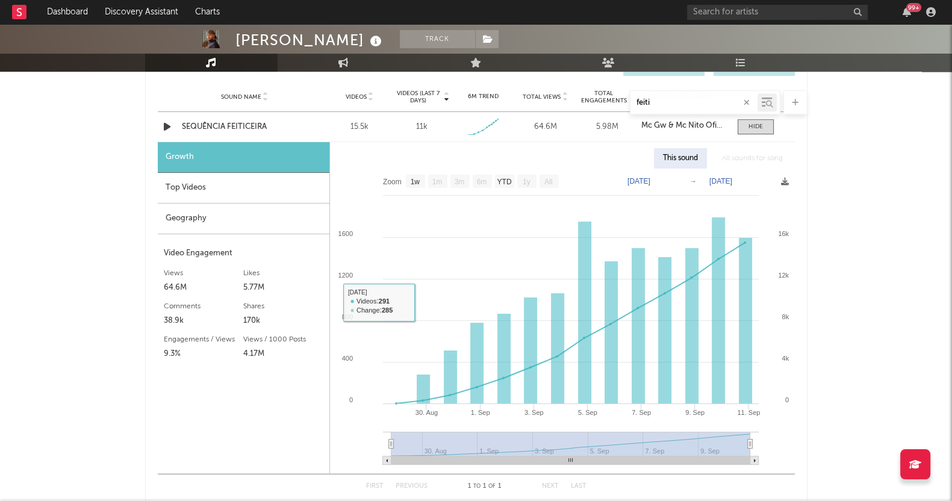
click at [187, 175] on div "Top Videos" at bounding box center [244, 188] width 172 height 31
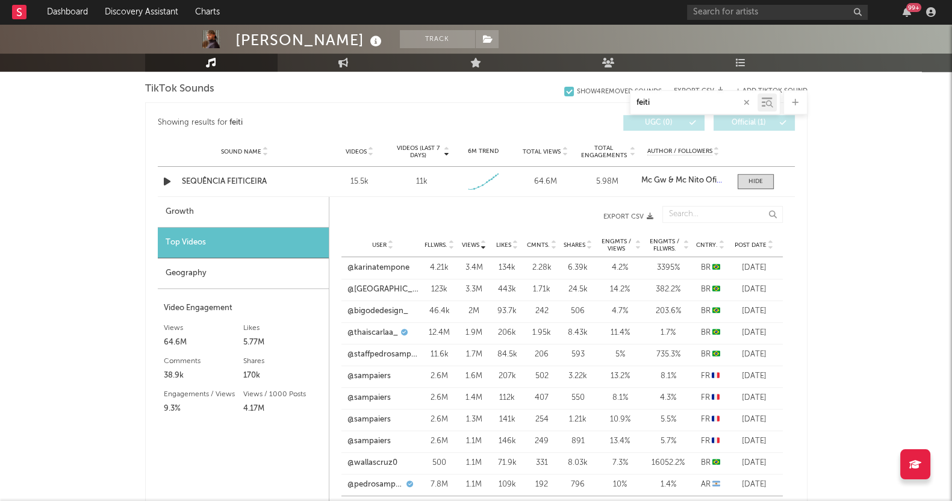
scroll to position [601, 0]
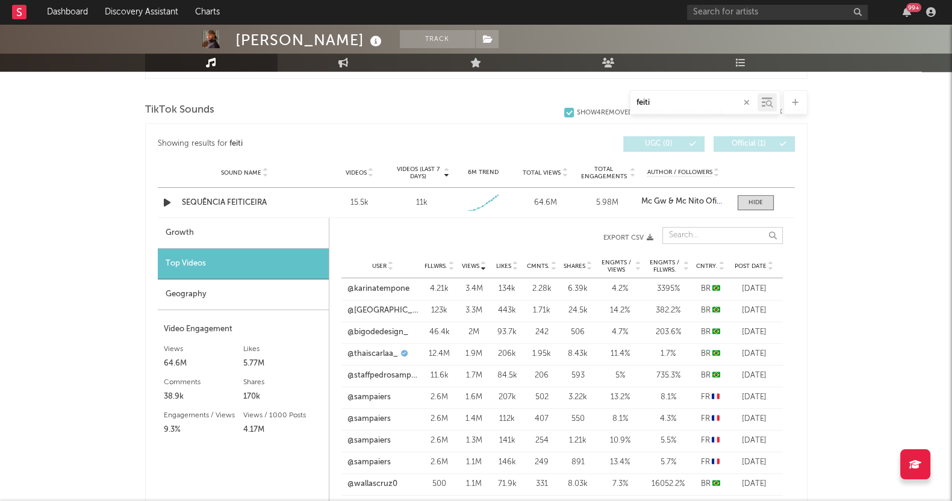
click at [699, 237] on input "text" at bounding box center [722, 235] width 120 height 17
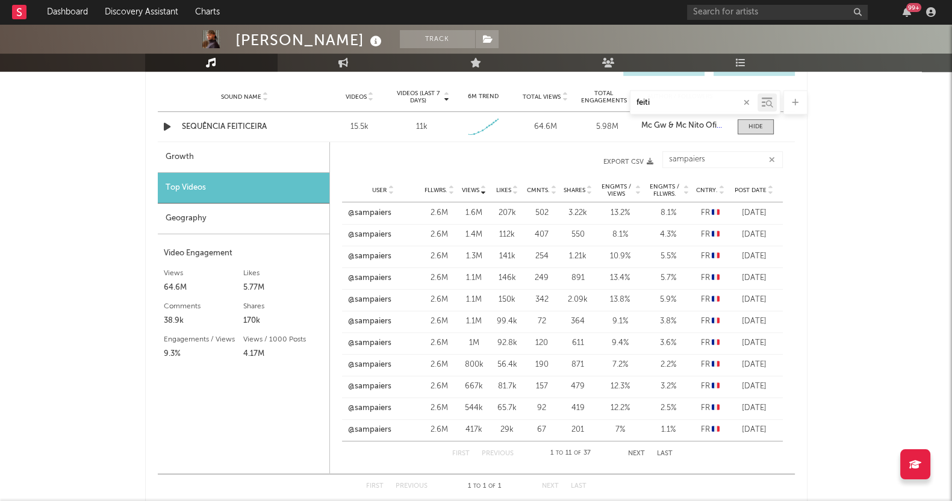
click at [757, 185] on div "Post Date" at bounding box center [753, 189] width 45 height 9
click at [0, 308] on div "PEDRO SAMPAIO Track Brazil | Brazilian Edit Track Benchmark Summary 3.035.835 7…" at bounding box center [476, 212] width 952 height 1731
click at [640, 453] on button "Next" at bounding box center [636, 453] width 17 height 7
click at [634, 451] on button "Next" at bounding box center [636, 453] width 17 height 7
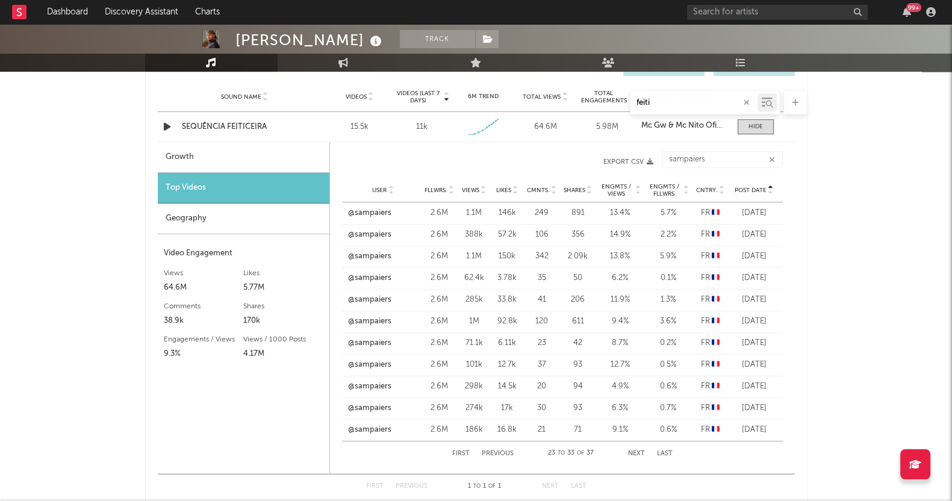
click at [460, 453] on button "First" at bounding box center [460, 453] width 17 height 7
click at [637, 451] on button "Next" at bounding box center [636, 453] width 17 height 7
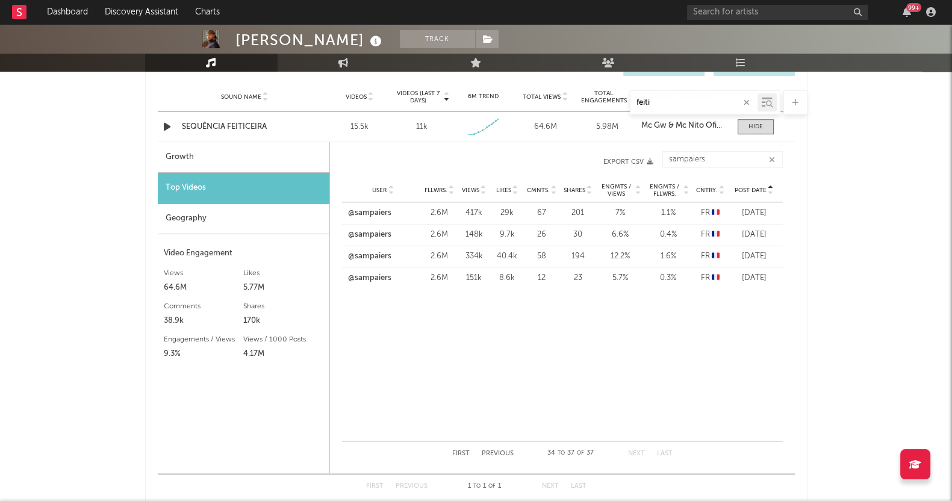
click at [914, 164] on div "PEDRO SAMPAIO Track Brazil | Brazilian Edit Track Benchmark Summary 3.035.835 7…" at bounding box center [476, 212] width 952 height 1731
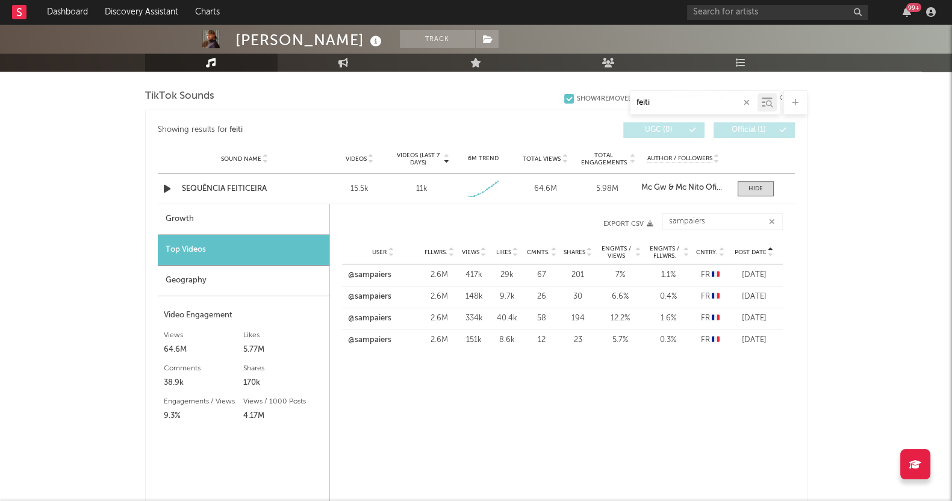
scroll to position [601, 0]
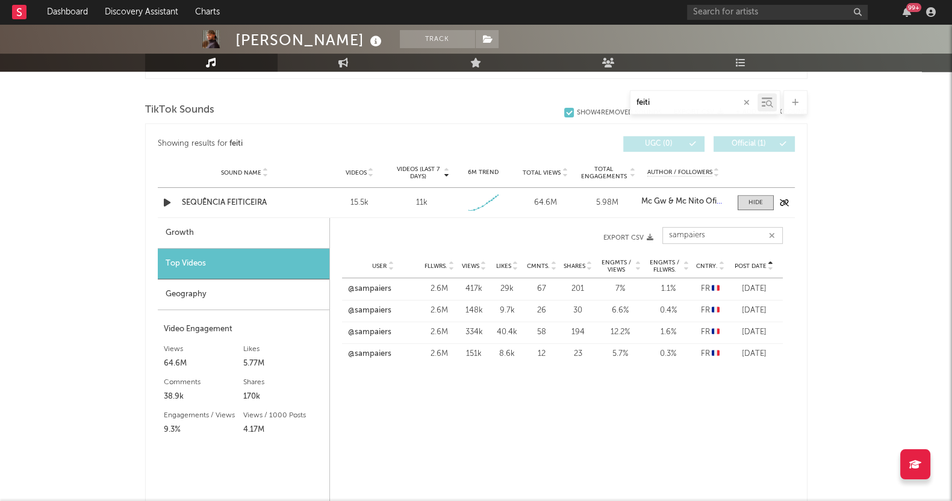
drag, startPoint x: 728, startPoint y: 233, endPoint x: 539, endPoint y: 210, distance: 191.0
click at [539, 210] on div "Sound Name SEQUÊNCIA FEITICEIRA Videos 15.5k Videos (last 7 days) 11k Weekly Gr…" at bounding box center [476, 369] width 637 height 362
type input "e"
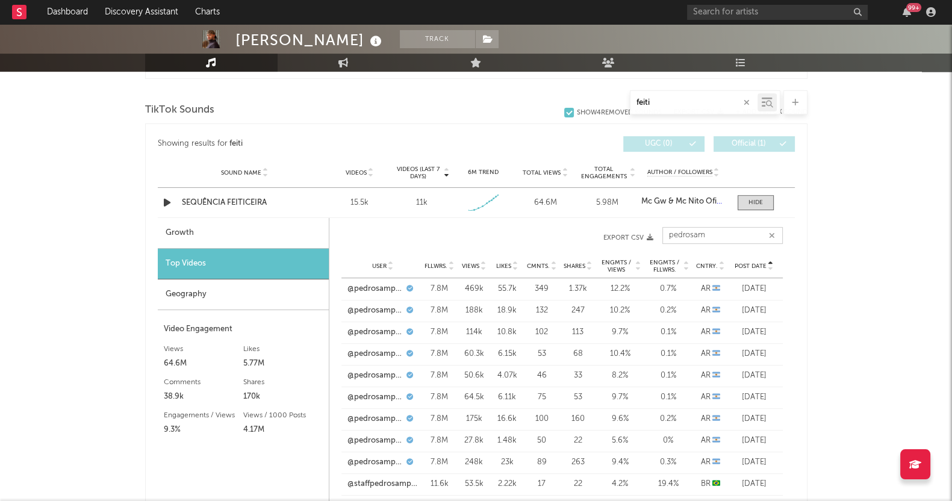
scroll to position [677, 0]
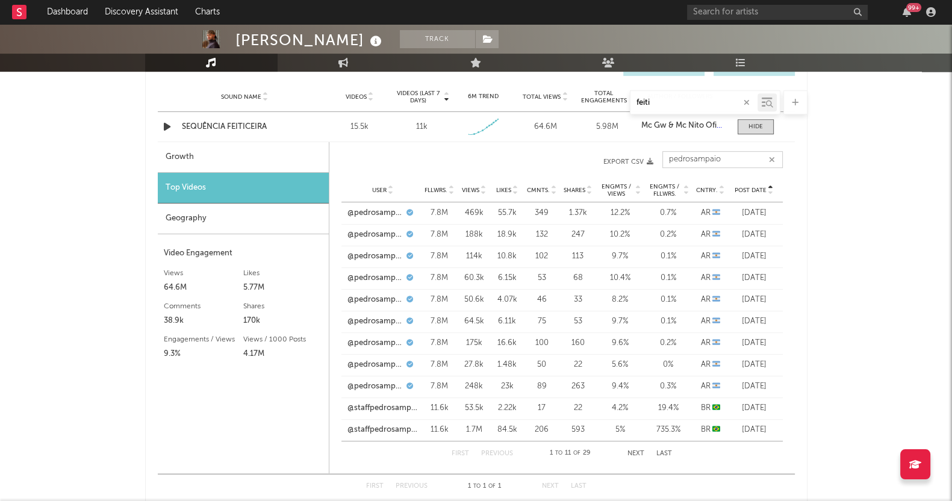
click at [635, 453] on button "Next" at bounding box center [635, 453] width 17 height 7
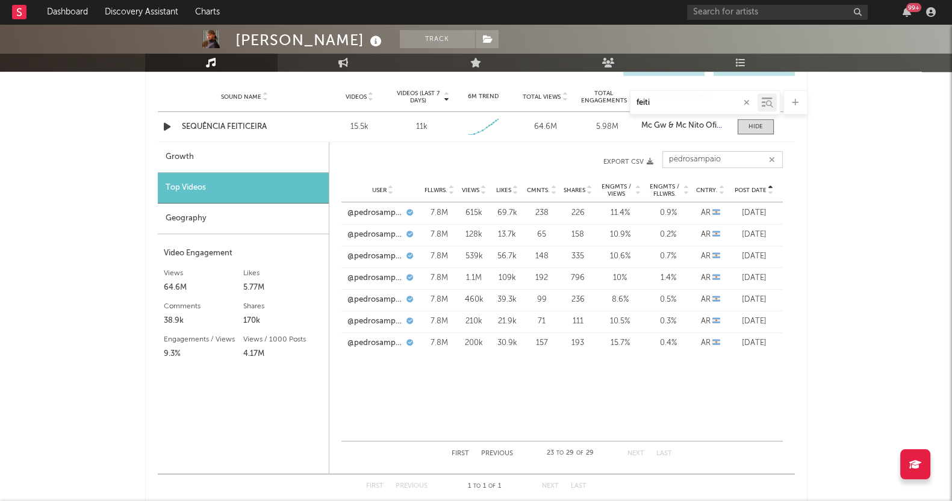
click at [460, 454] on button "First" at bounding box center [459, 453] width 17 height 7
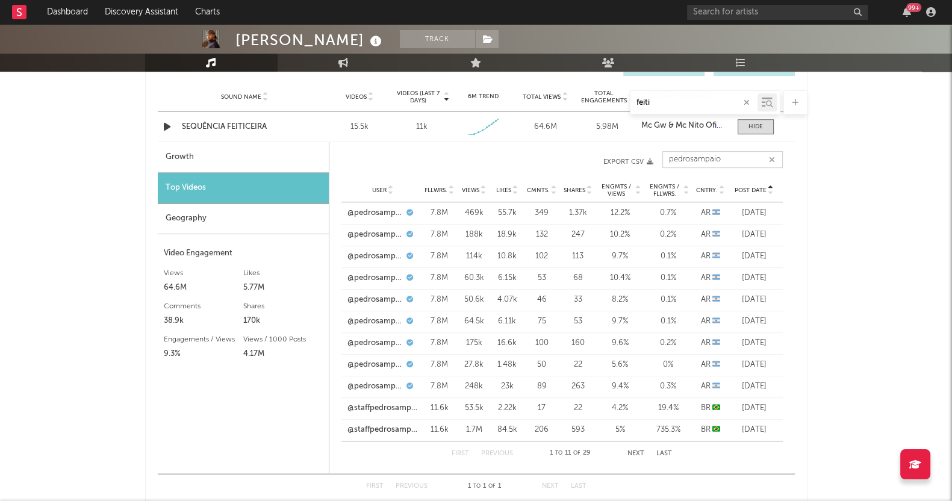
click at [643, 450] on button "Next" at bounding box center [635, 453] width 17 height 7
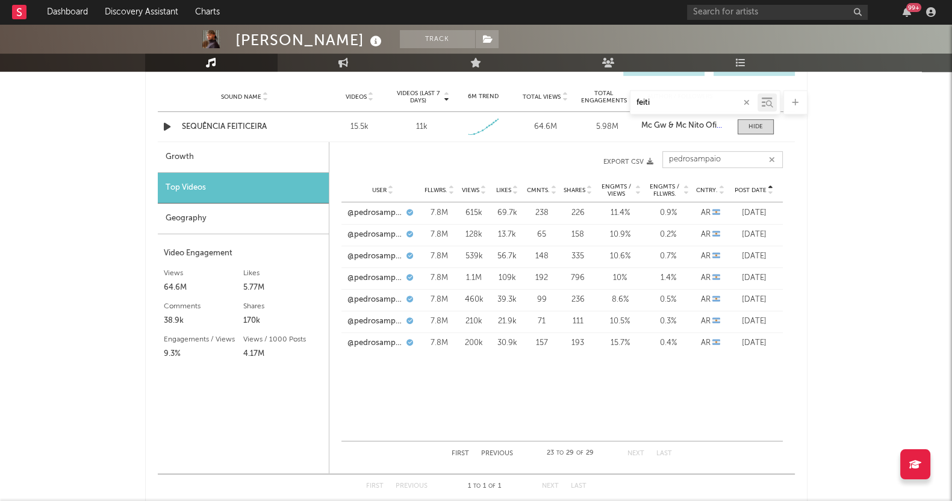
click at [460, 454] on button "First" at bounding box center [459, 453] width 17 height 7
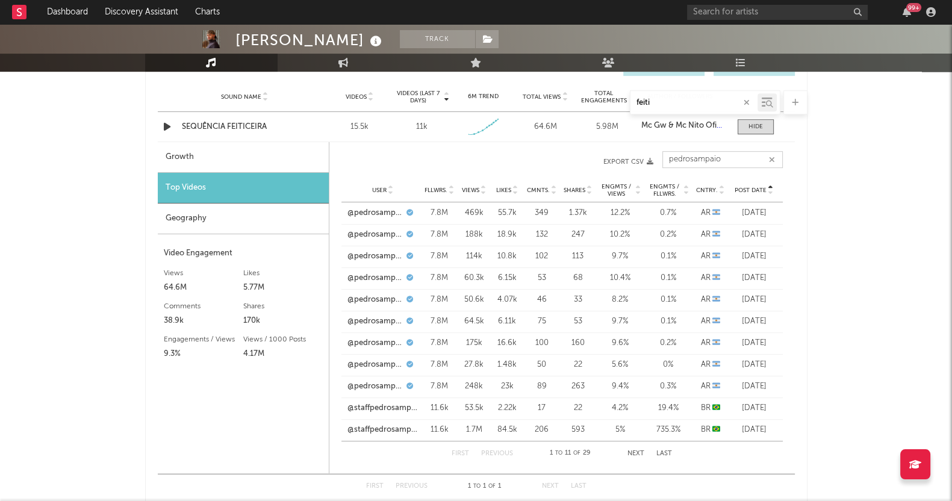
click at [632, 450] on button "Next" at bounding box center [635, 453] width 17 height 7
click at [635, 453] on button "Next" at bounding box center [635, 453] width 17 height 7
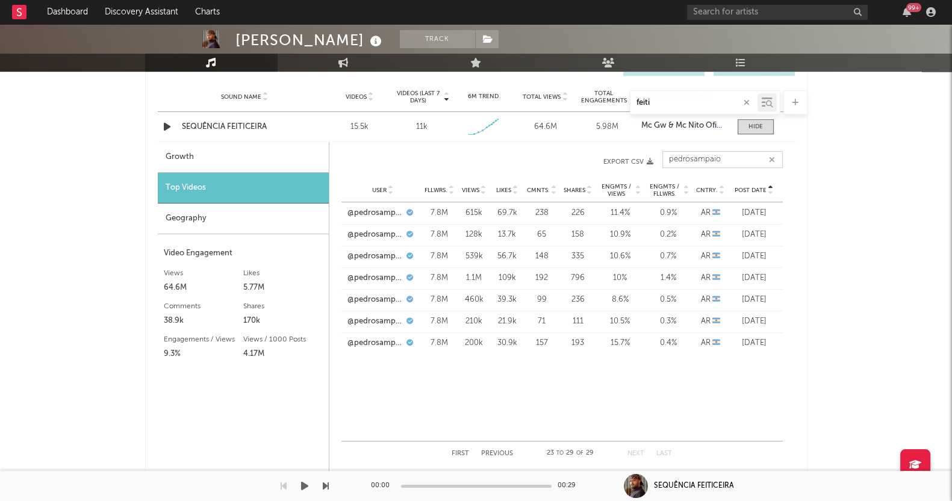
type input "pedrosampaio"
click at [533, 388] on div "User @pedrosampaio Fllwrs. 7.8M Views 615k Likes 69.7k Cmnts. 238 Shares 226 En…" at bounding box center [561, 321] width 441 height 238
